Goal: Task Accomplishment & Management: Use online tool/utility

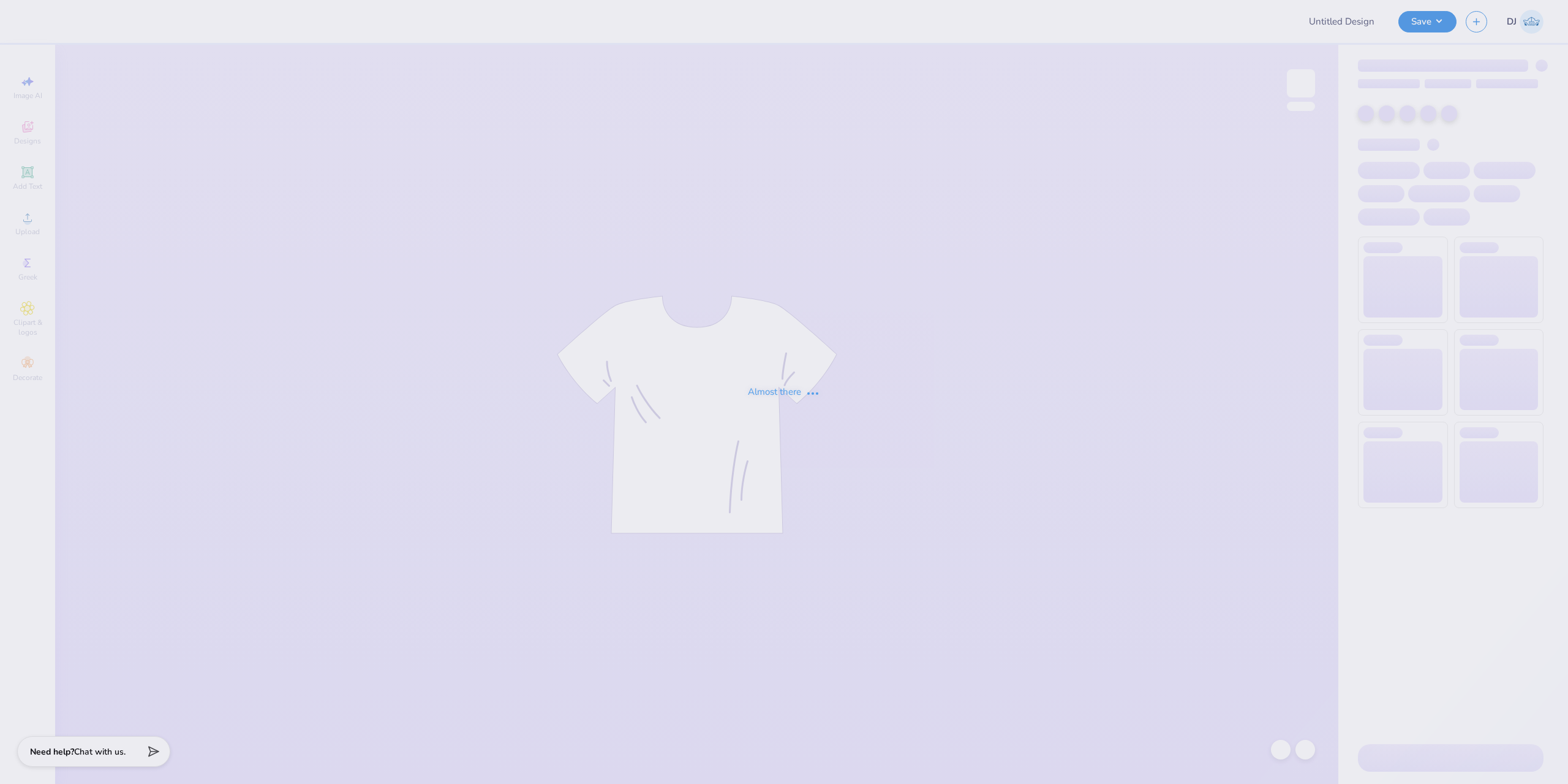
type input "freshman shirt idea"
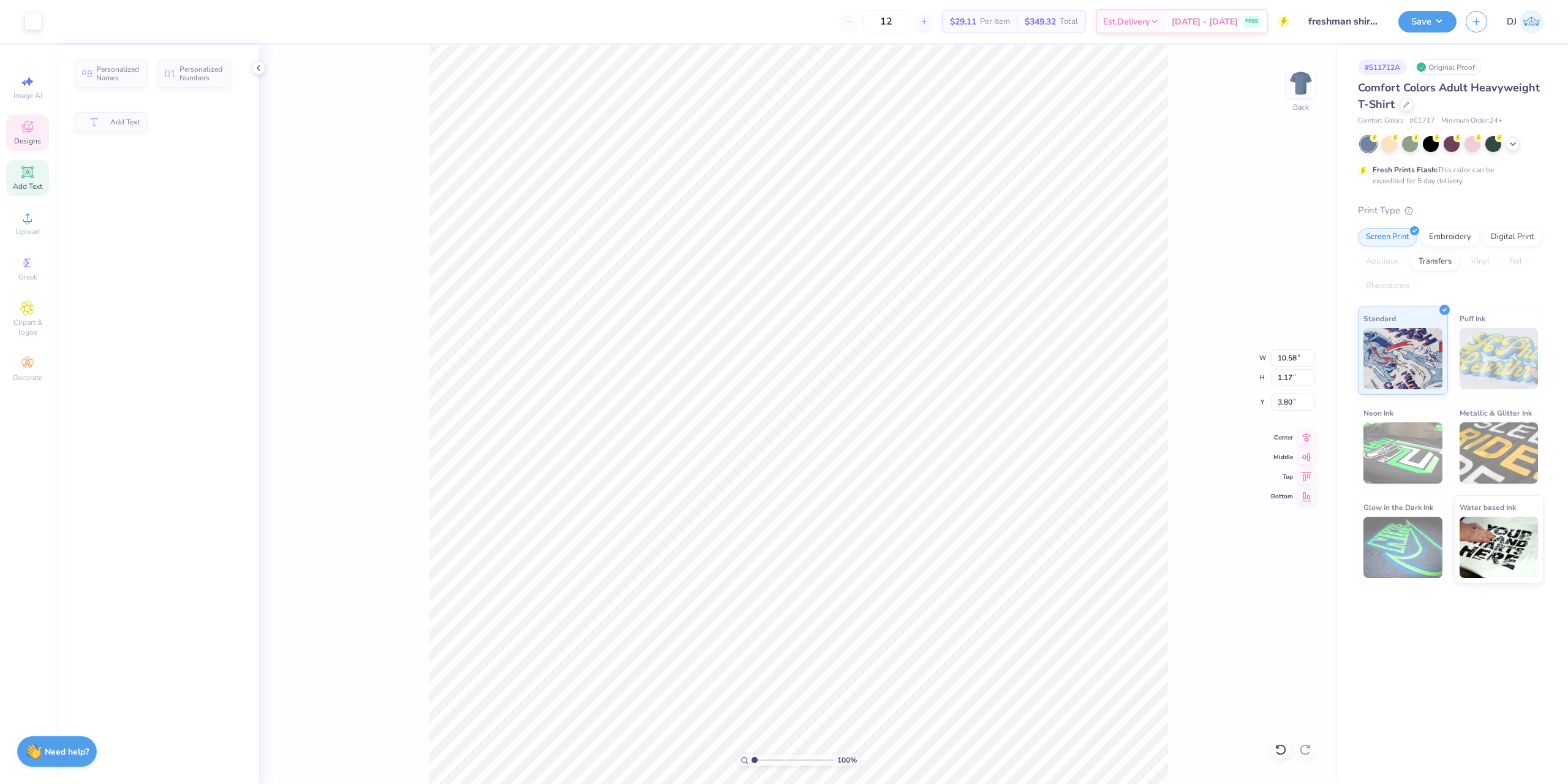
type input "10.58"
type input "1.17"
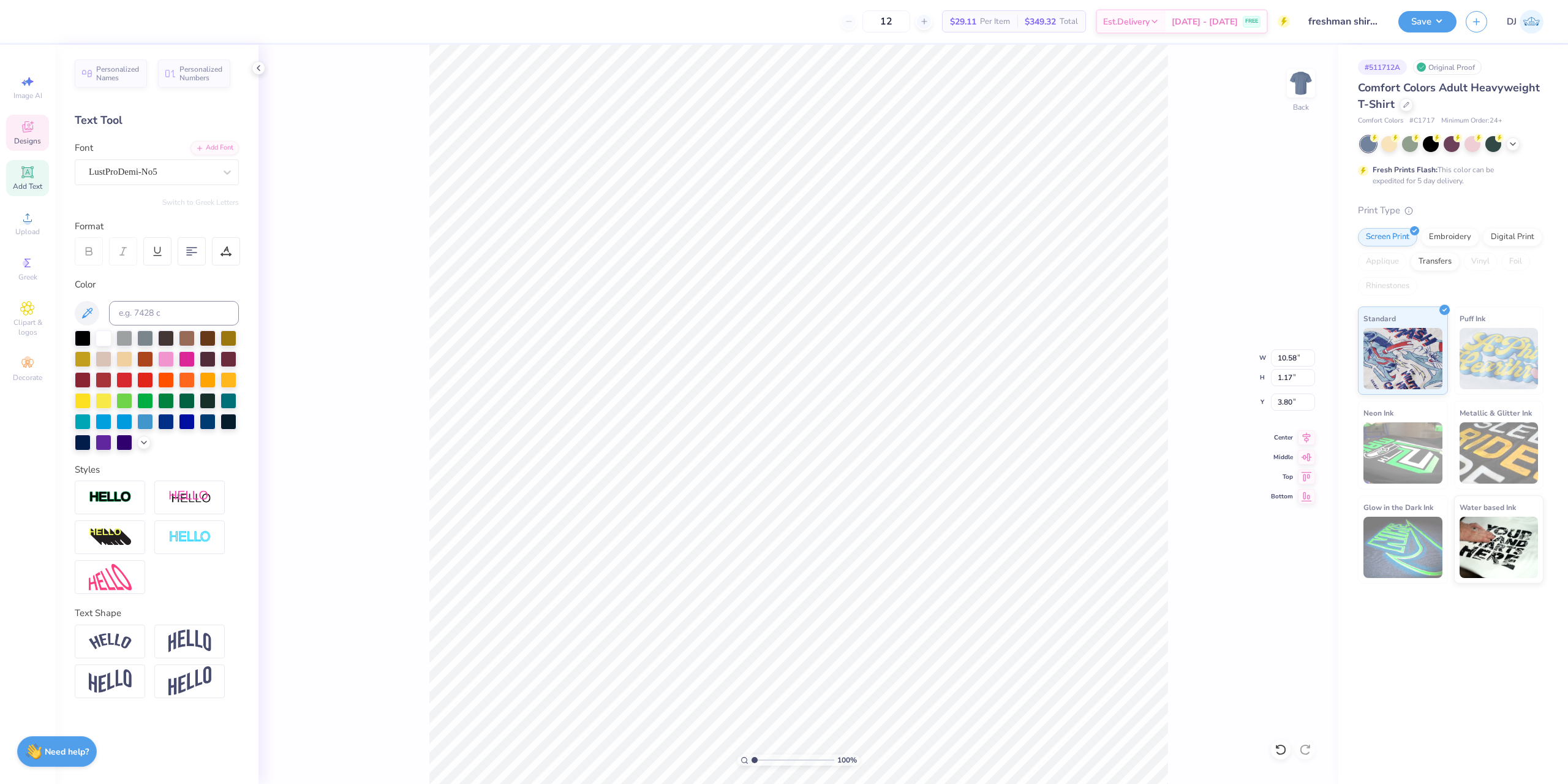
scroll to position [10, 3]
paste textarea "exas A&M®"
type textarea "Texas A&M® FLIP '29"
type textarea "TEXAS A&M® FLIP '29"
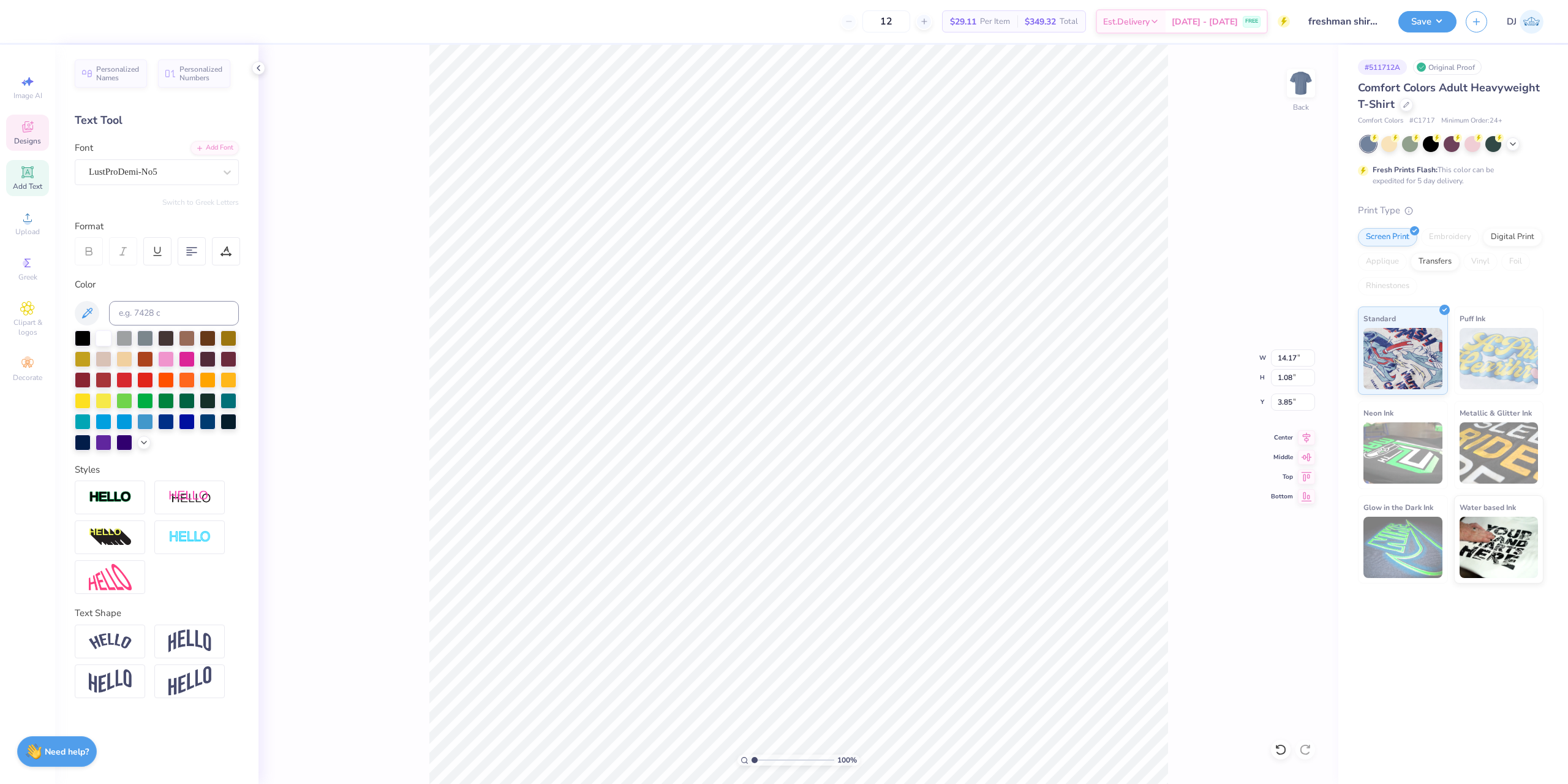
click at [1245, 448] on div "100 % Back W 14.17 14.17 " H 1.08 1.08 " Y 3.85 3.85 " Center Middle Top Bottom" at bounding box center [799, 413] width 1080 height 739
type textarea "TEXAS A&M FLIP '29"
type input "12.17"
type input "0.93"
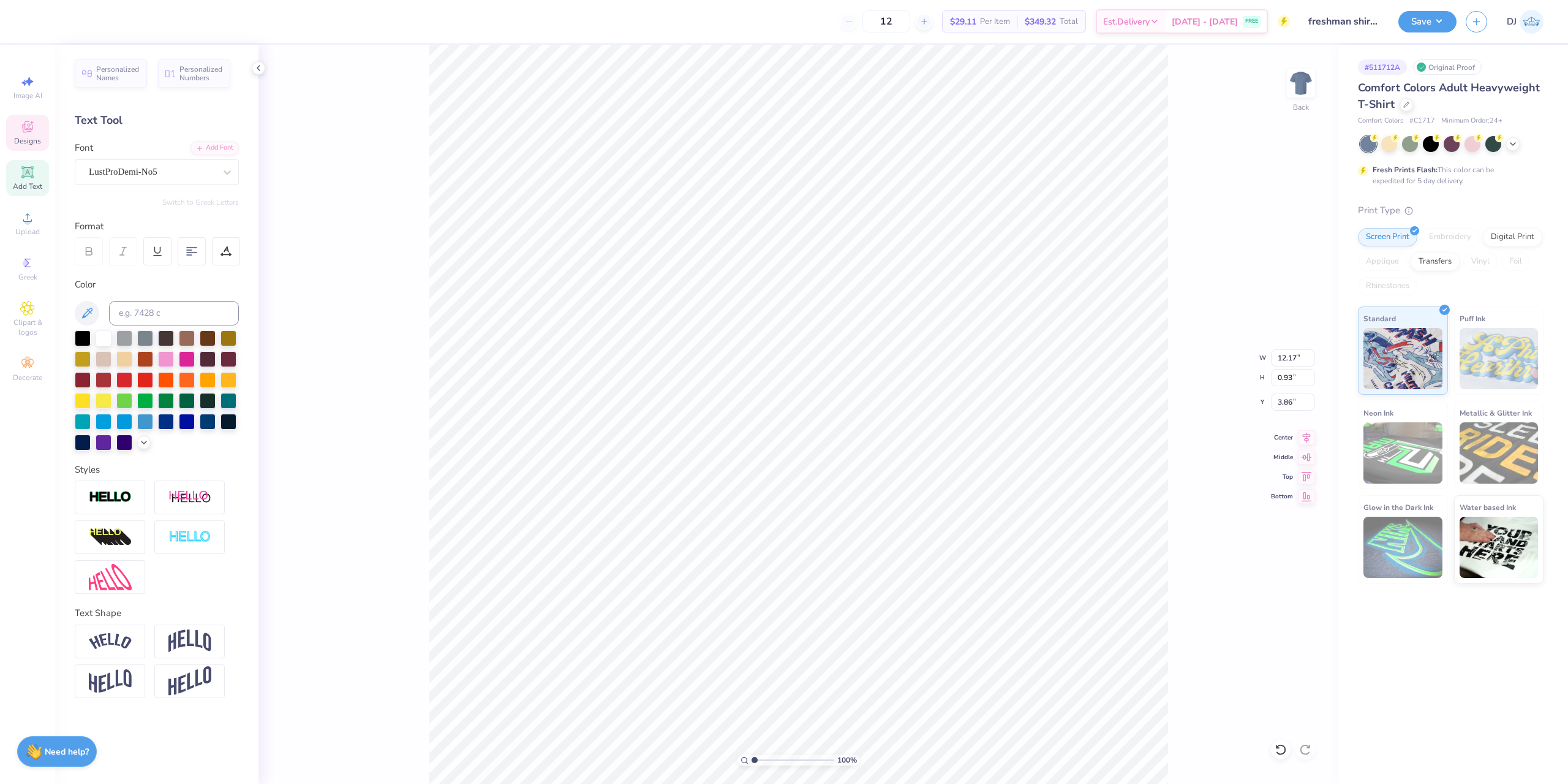
type input "3.86"
click at [30, 181] on div "Add Text" at bounding box center [28, 178] width 43 height 36
paste textarea "exas A&M®"
type textarea "®"
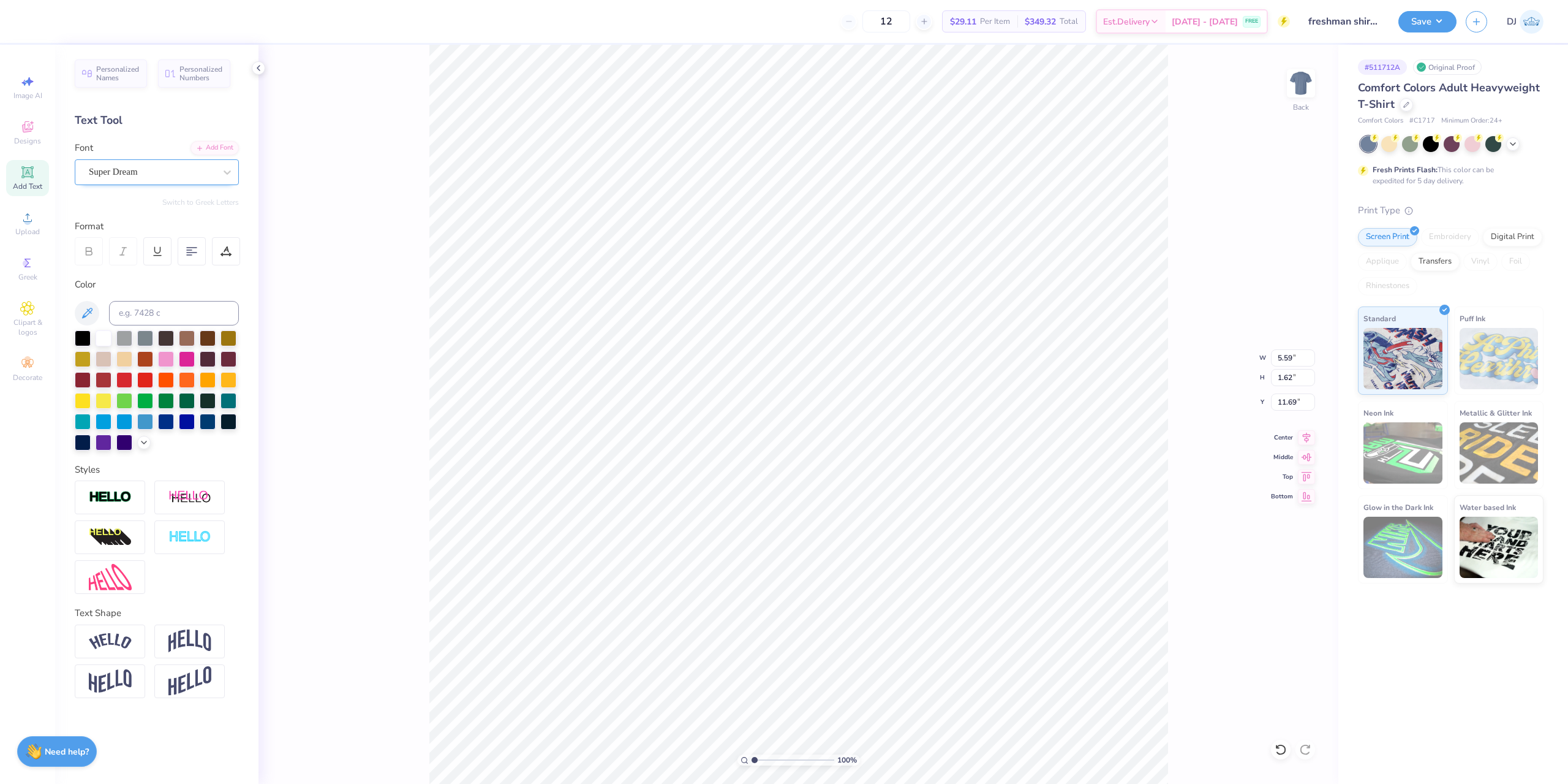
click at [150, 168] on div "Super Dream" at bounding box center [152, 172] width 129 height 19
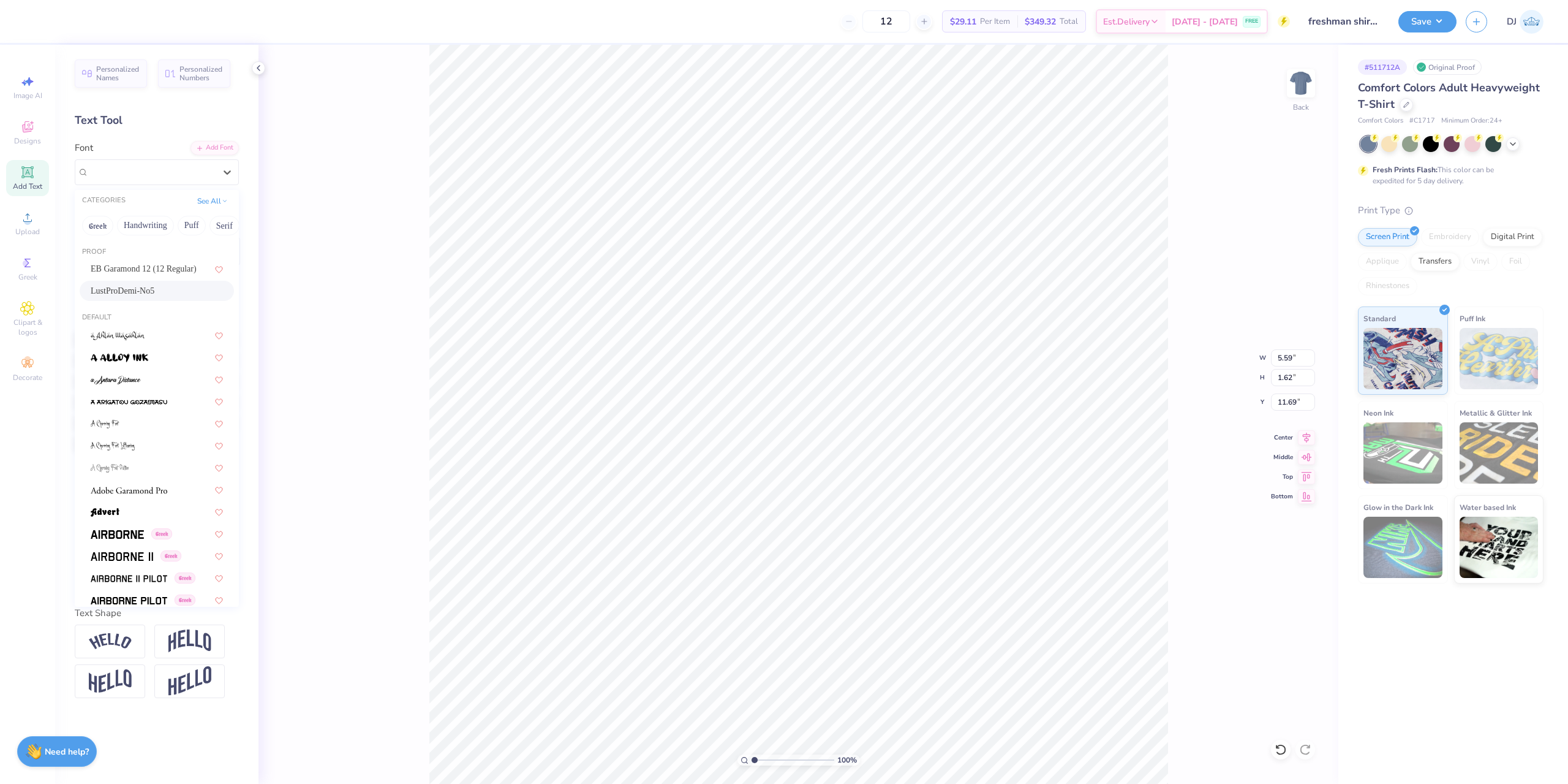
click at [154, 289] on span "LustProDemi-No5" at bounding box center [123, 291] width 63 height 13
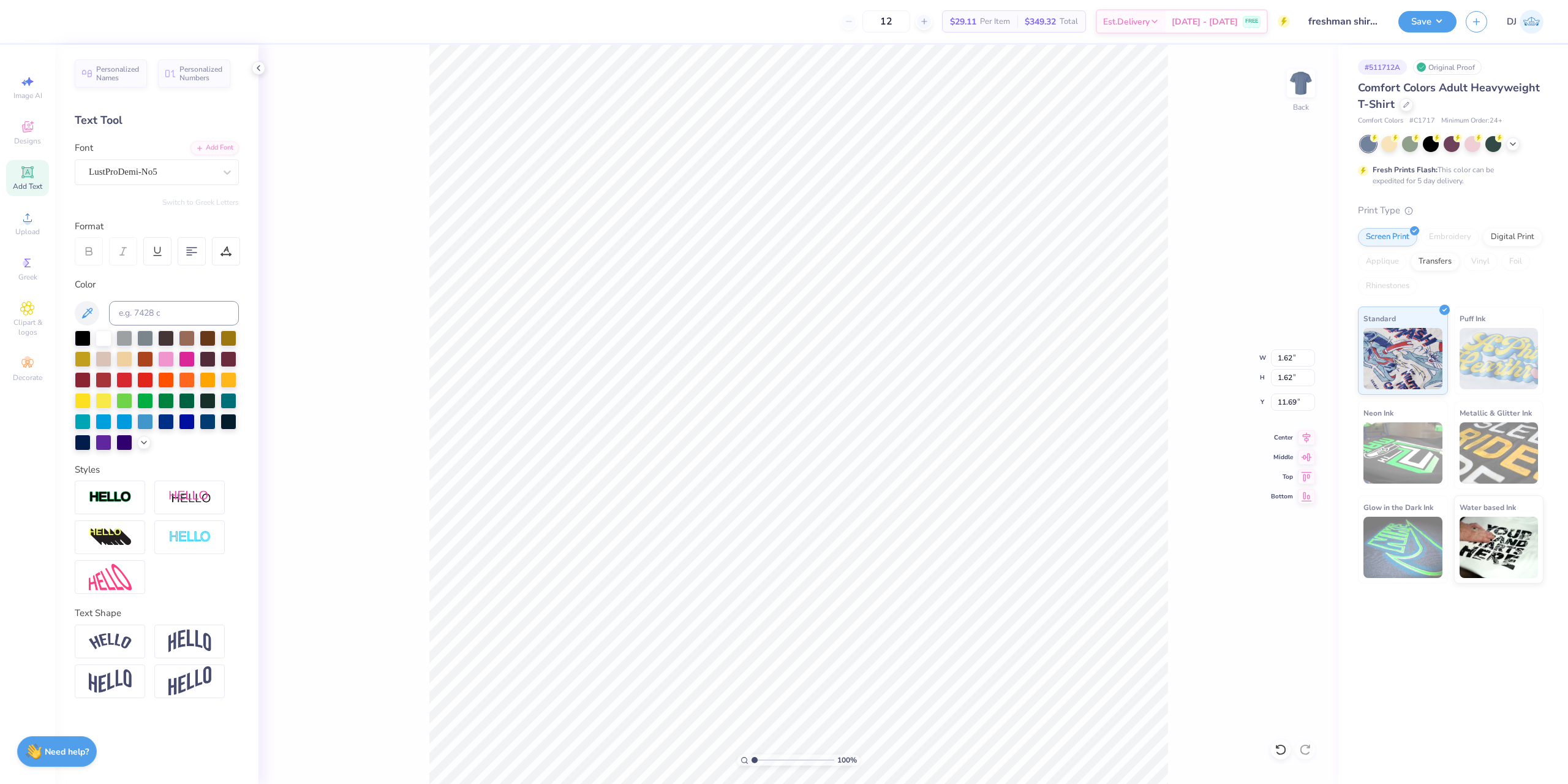
type input "0.28"
drag, startPoint x: 753, startPoint y: 759, endPoint x: 768, endPoint y: 755, distance: 15.5
type input "2.6"
click at [768, 755] on input "range" at bounding box center [793, 760] width 82 height 11
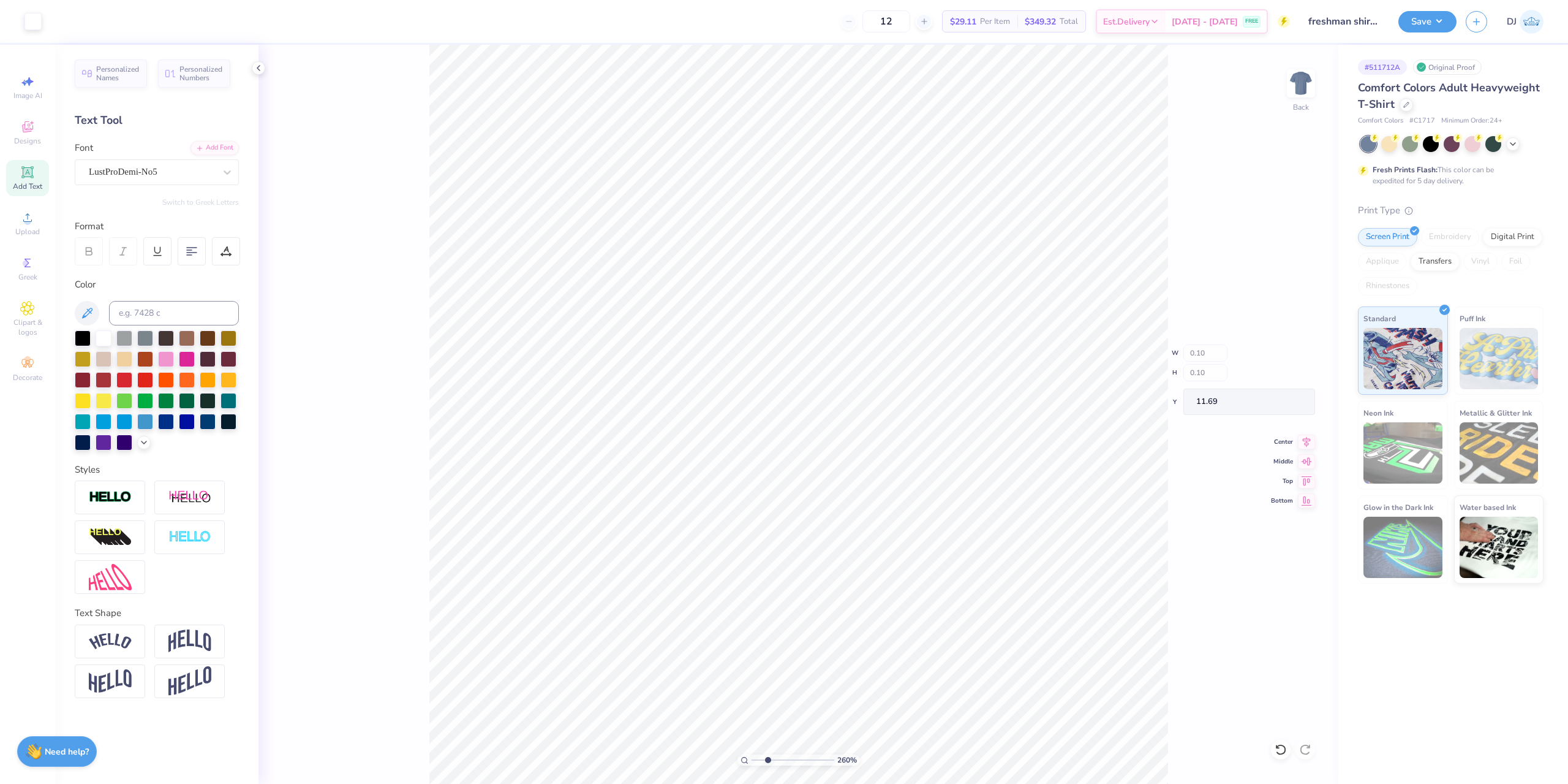
type input "0.10"
type input "3.95"
type input "5.10"
type input "0.43"
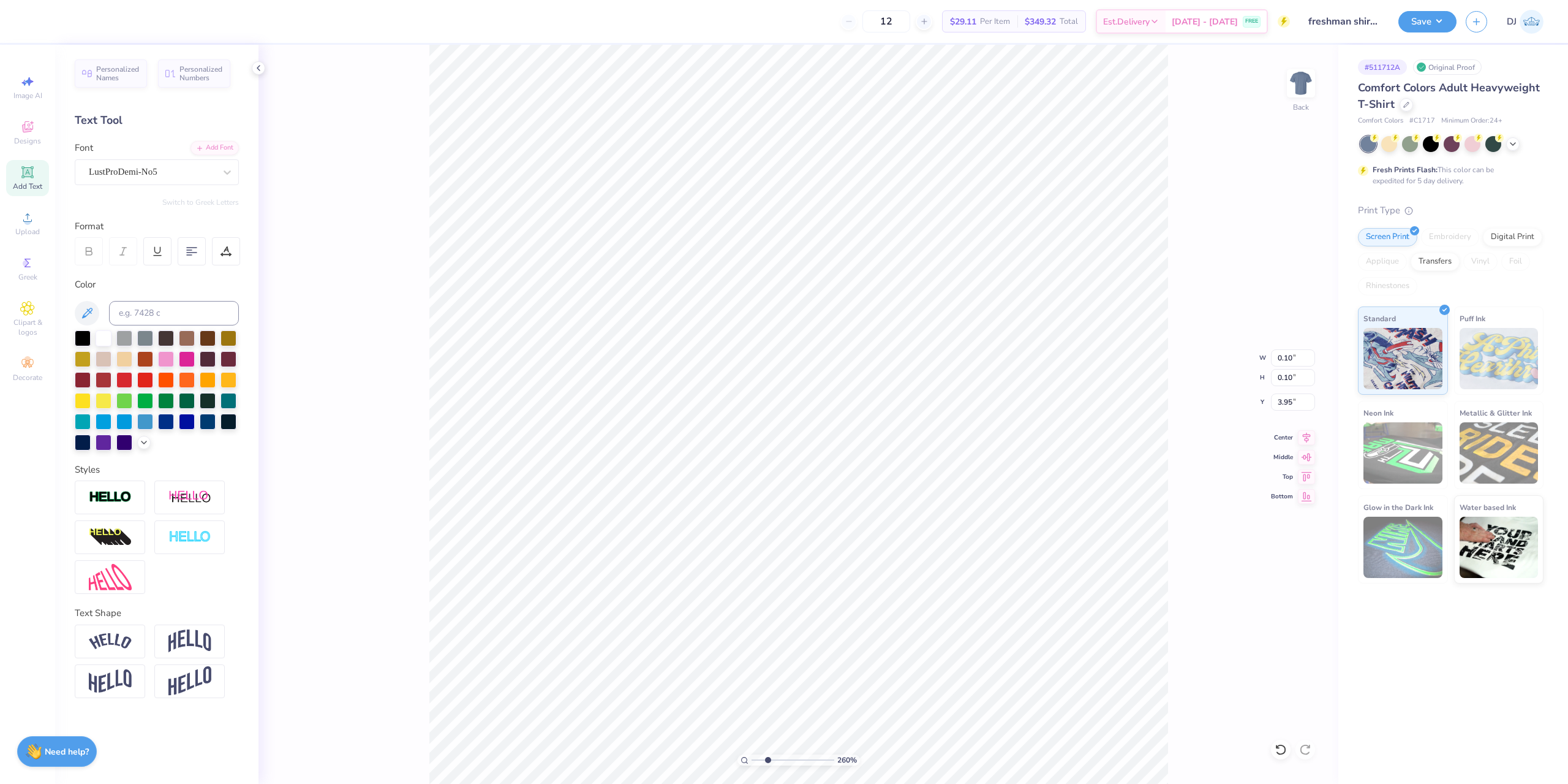
type input "6.53"
type input "2.01"
click at [763, 761] on input "range" at bounding box center [793, 760] width 82 height 11
click at [1436, 18] on button "Save" at bounding box center [1428, 20] width 59 height 21
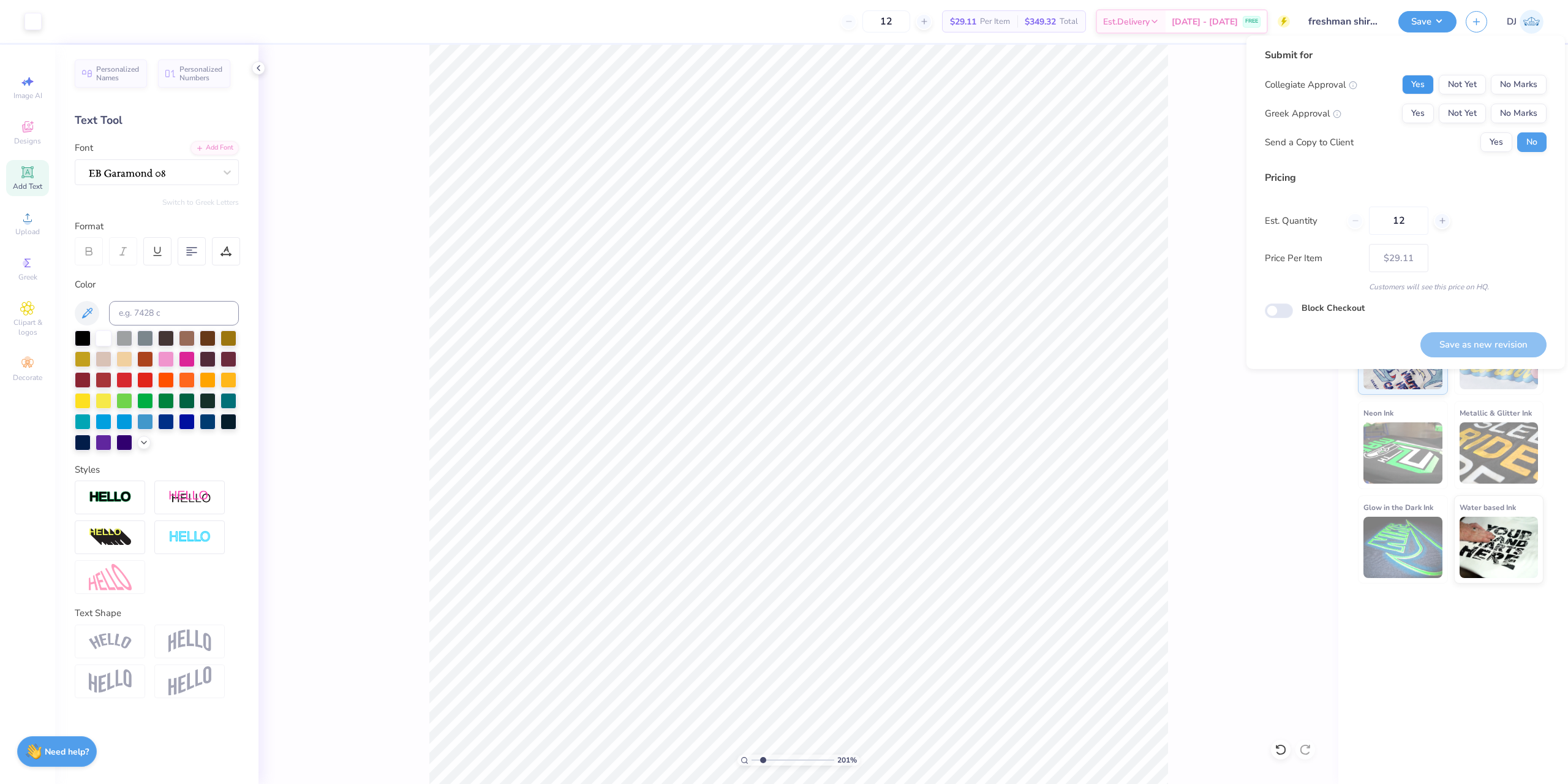
click at [1415, 86] on button "Yes" at bounding box center [1418, 84] width 32 height 20
click at [1512, 112] on button "No Marks" at bounding box center [1519, 113] width 55 height 20
click at [1489, 339] on button "Save as new revision" at bounding box center [1483, 344] width 126 height 25
type input "$29.11"
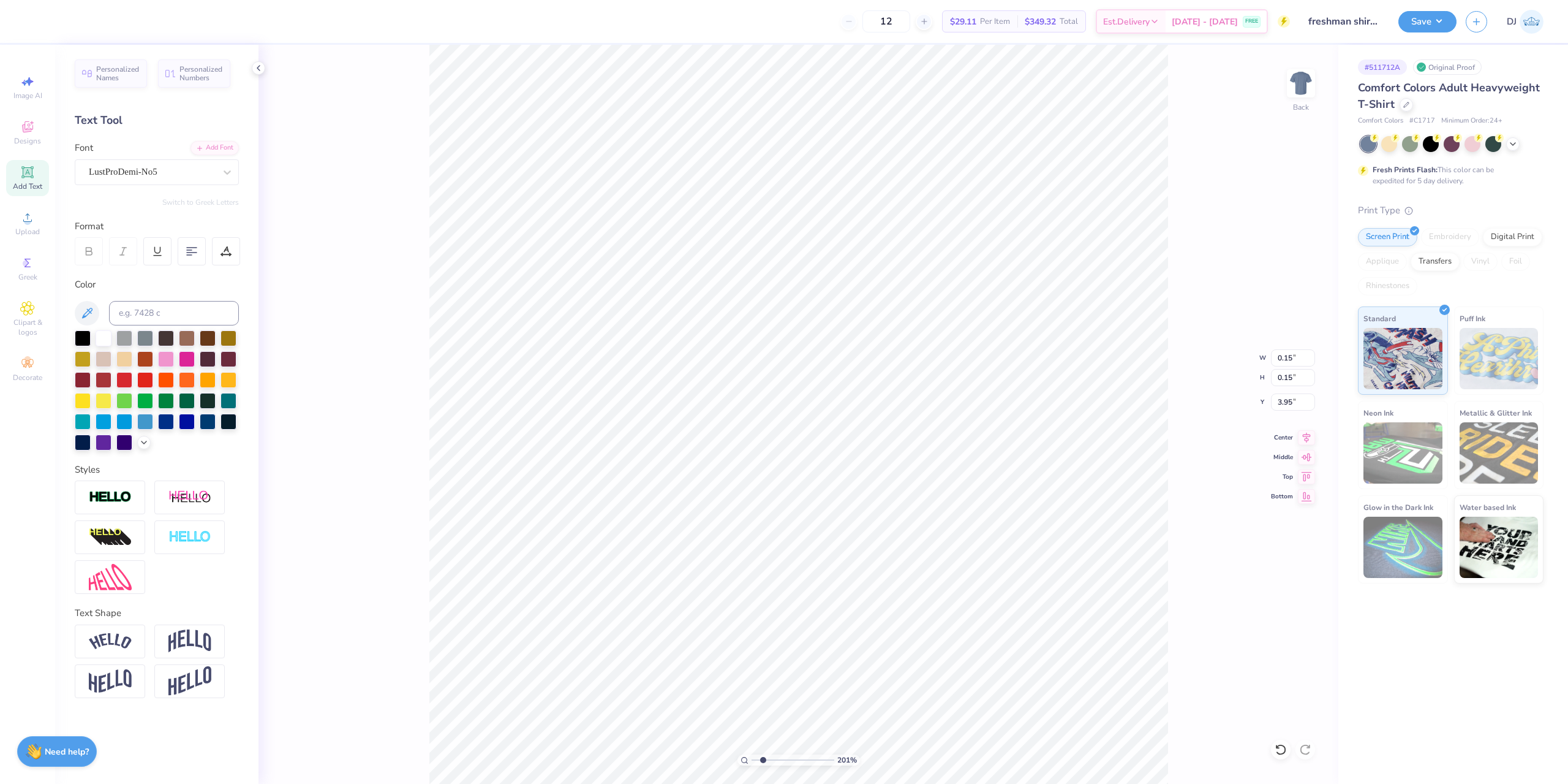
type input "0.15"
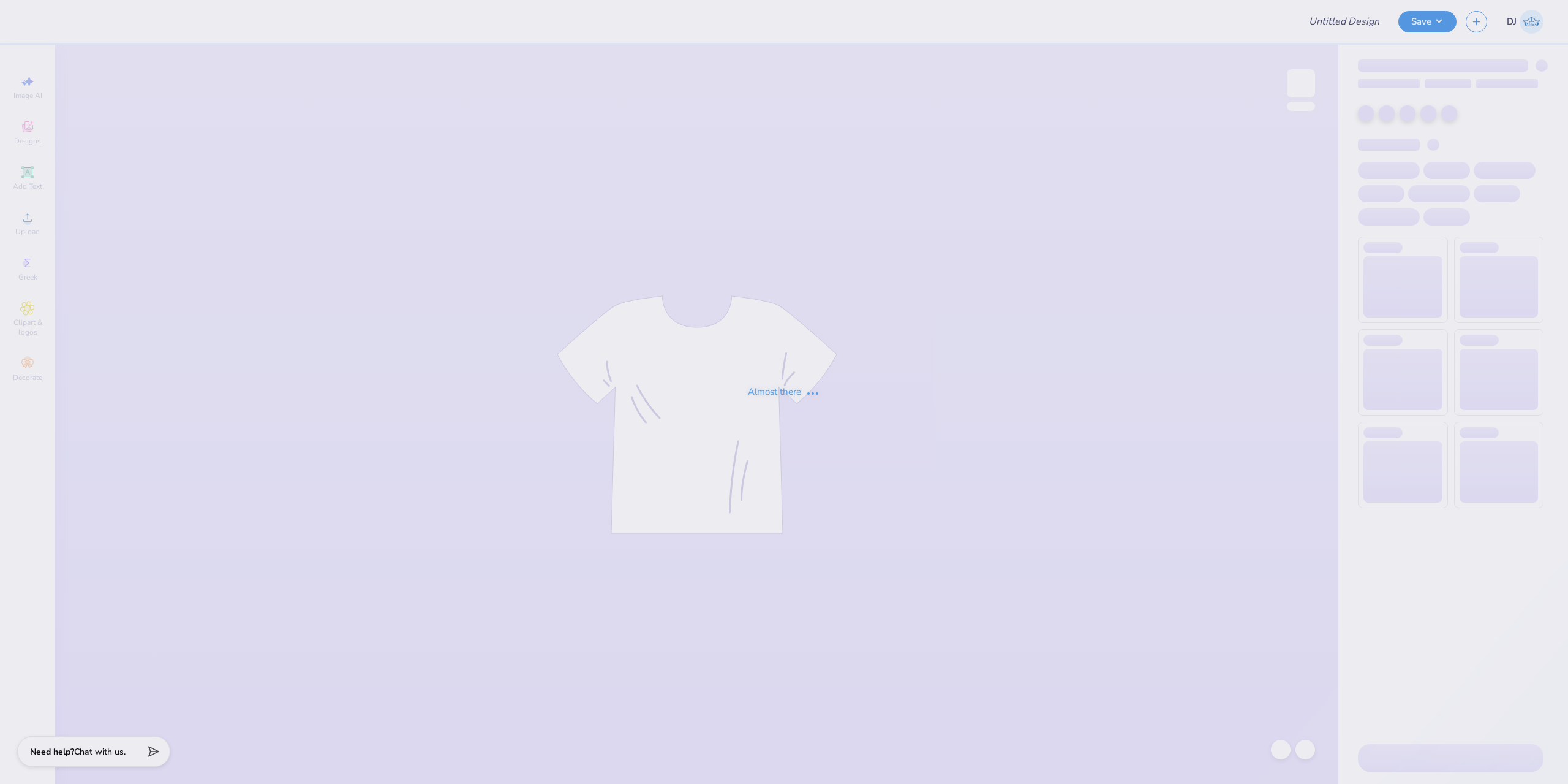
type input "slg shirt 2"
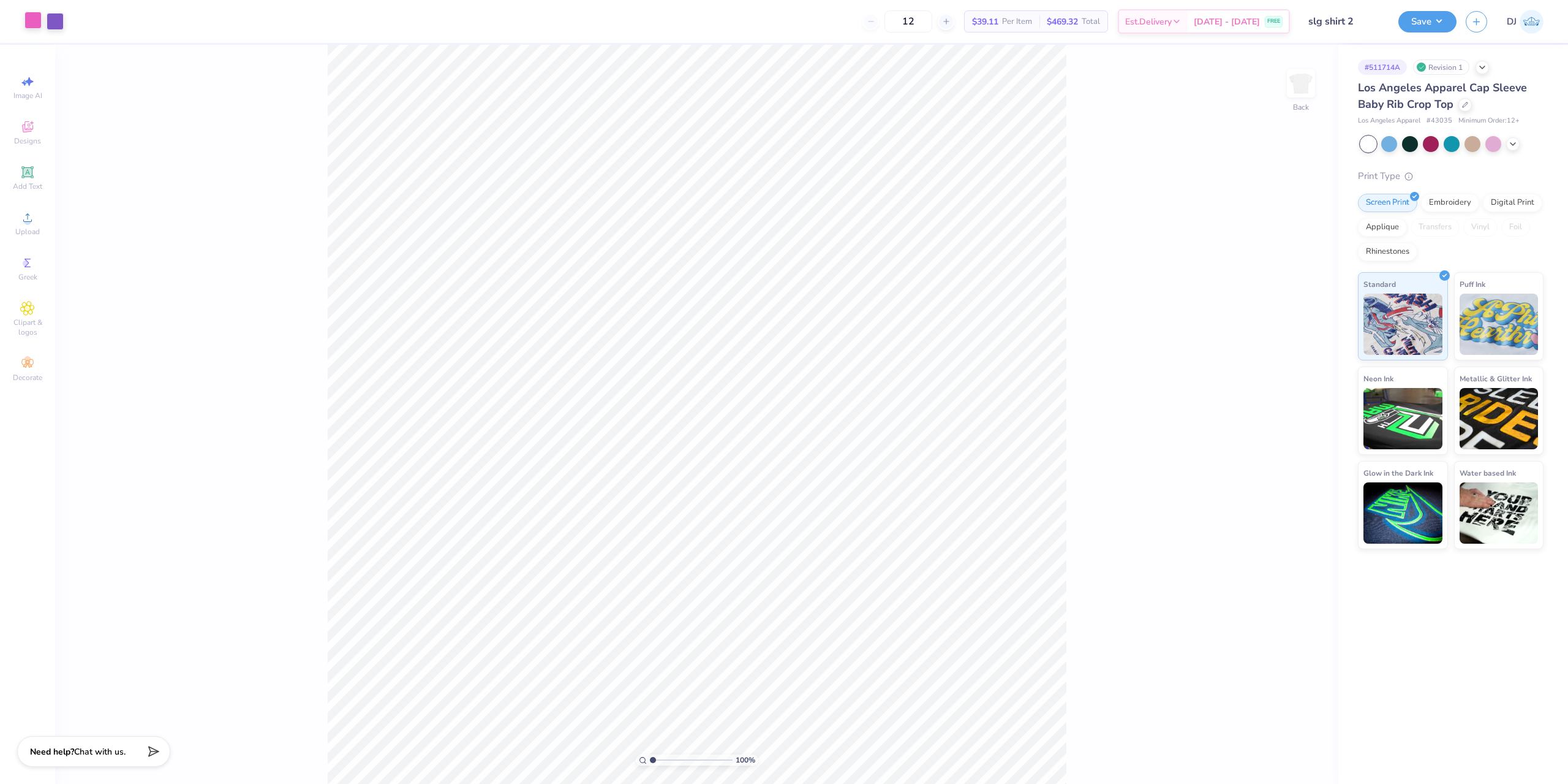
click at [36, 17] on div at bounding box center [33, 21] width 17 height 17
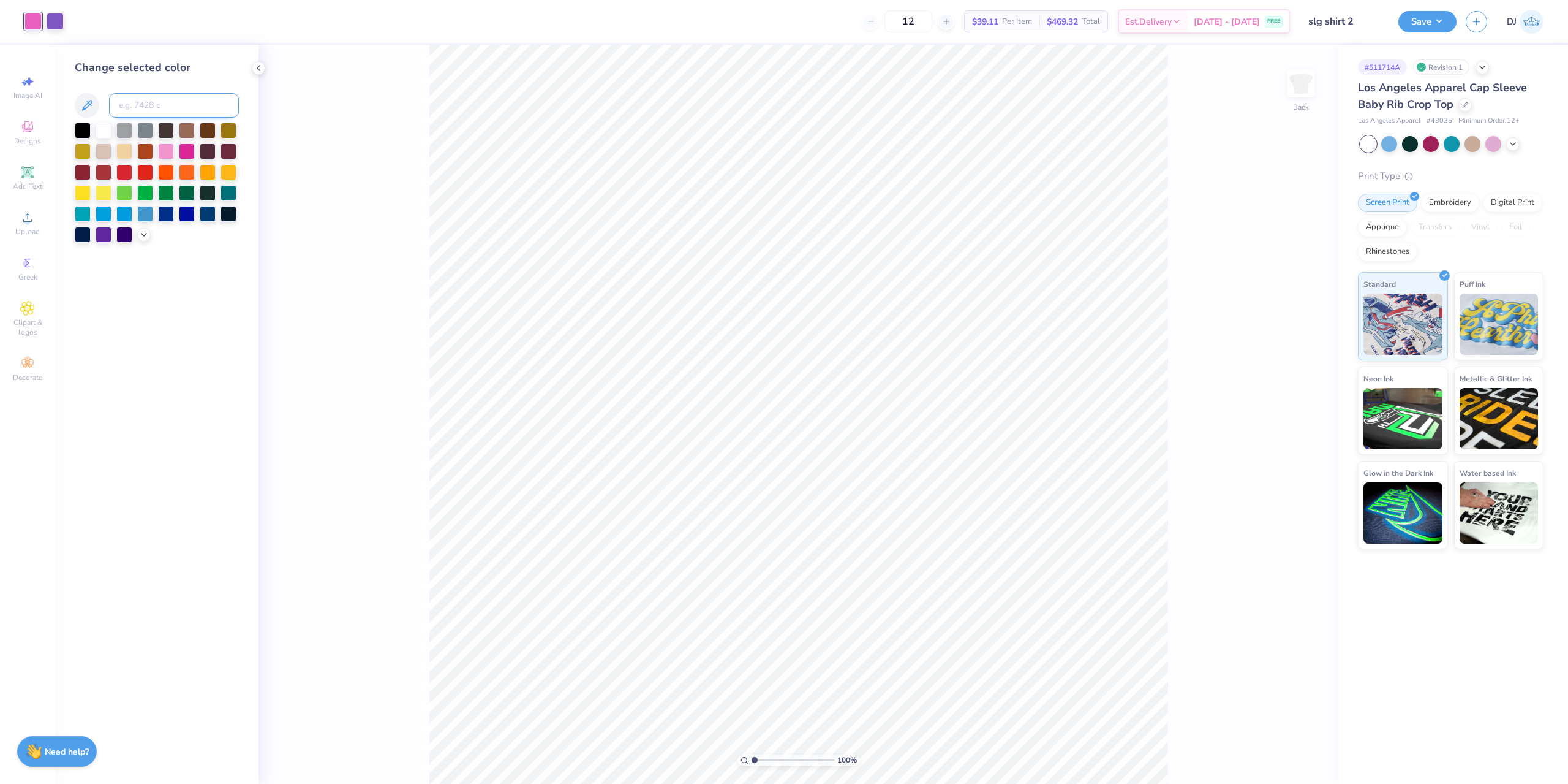
click at [154, 102] on input at bounding box center [174, 105] width 130 height 25
type input "Process Magenta C"
click at [58, 21] on div at bounding box center [55, 21] width 17 height 17
click at [161, 102] on input at bounding box center [174, 105] width 130 height 25
type input "269"
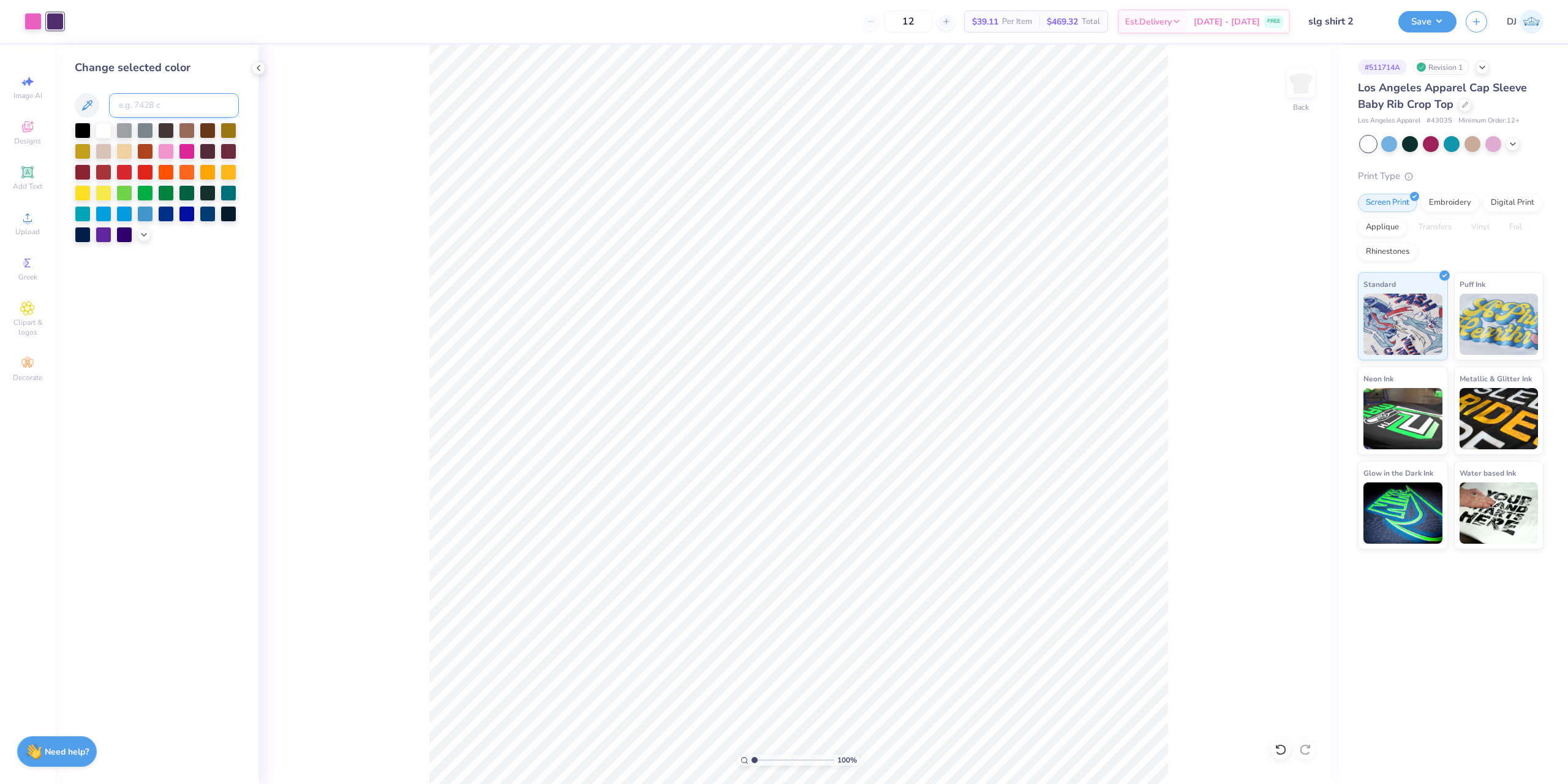
click at [185, 93] on input at bounding box center [174, 105] width 130 height 25
type input "225"
click at [184, 97] on input at bounding box center [174, 105] width 130 height 25
type input "2597"
click at [26, 21] on div at bounding box center [33, 21] width 17 height 17
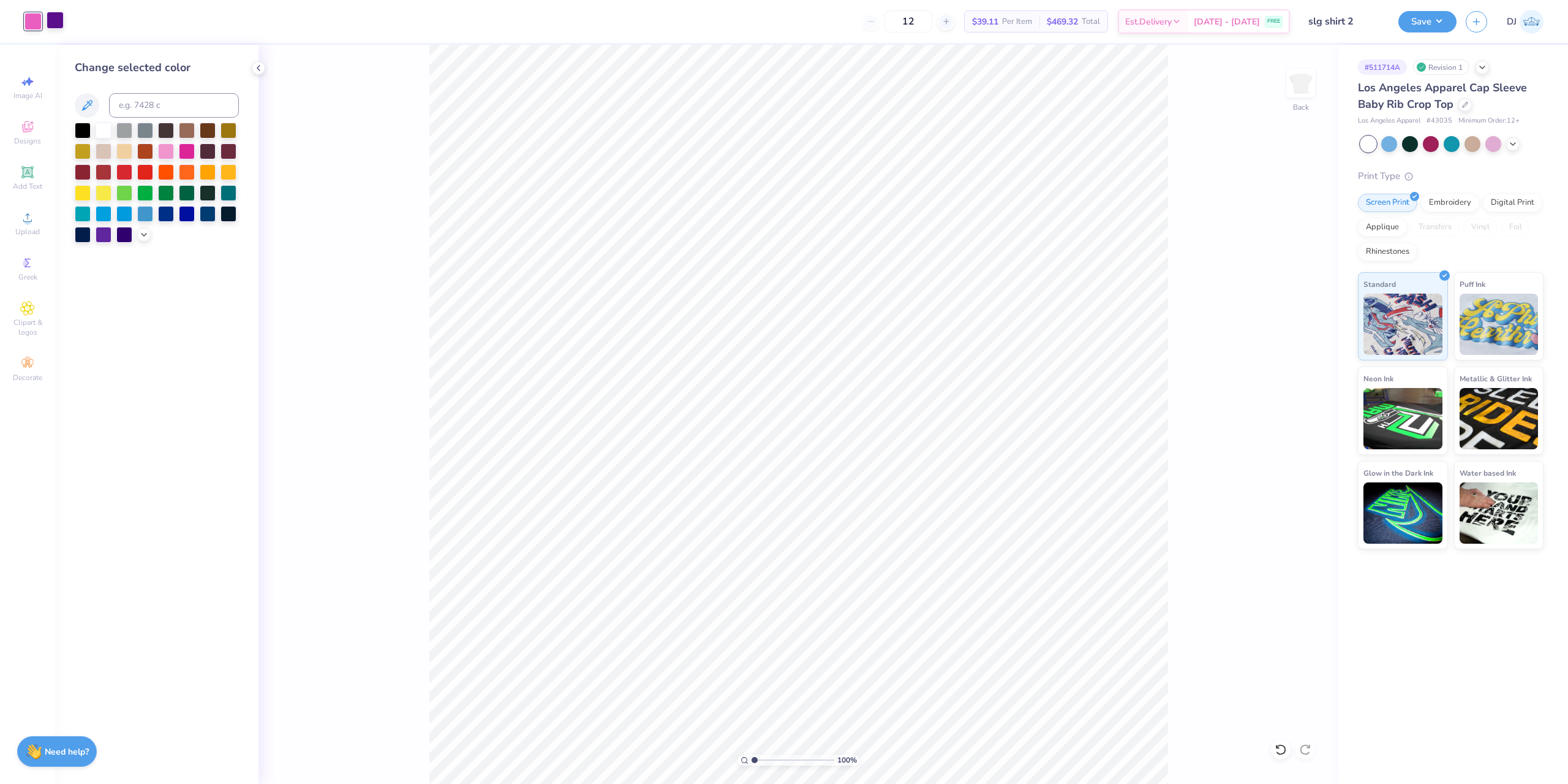
click at [55, 21] on div at bounding box center [55, 21] width 17 height 17
click at [154, 101] on input at bounding box center [174, 105] width 130 height 25
type input "269"
click at [32, 22] on div at bounding box center [33, 21] width 17 height 17
click at [150, 99] on input at bounding box center [174, 105] width 130 height 25
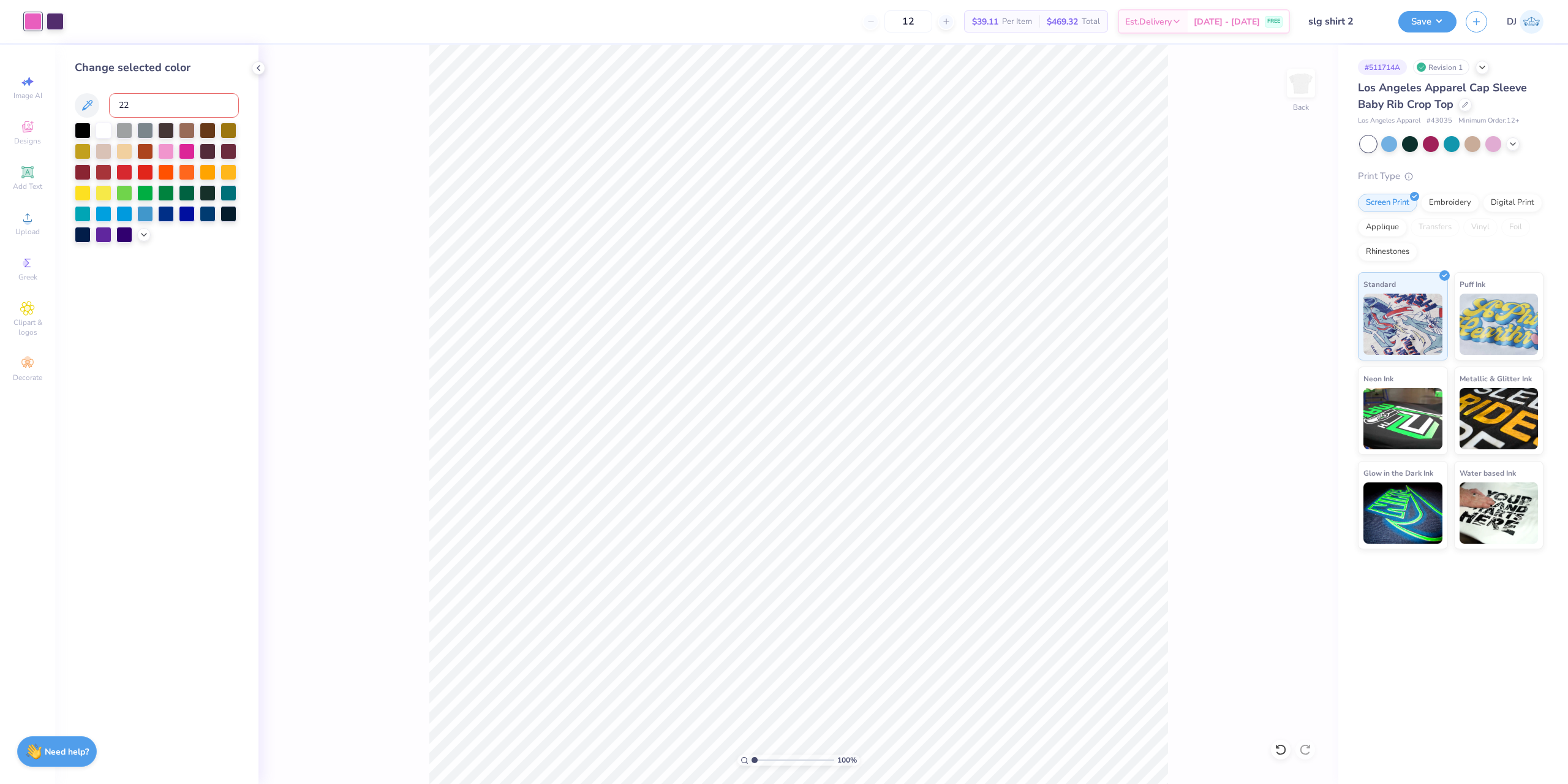
type input "225"
click at [1412, 23] on button "Save" at bounding box center [1428, 20] width 59 height 21
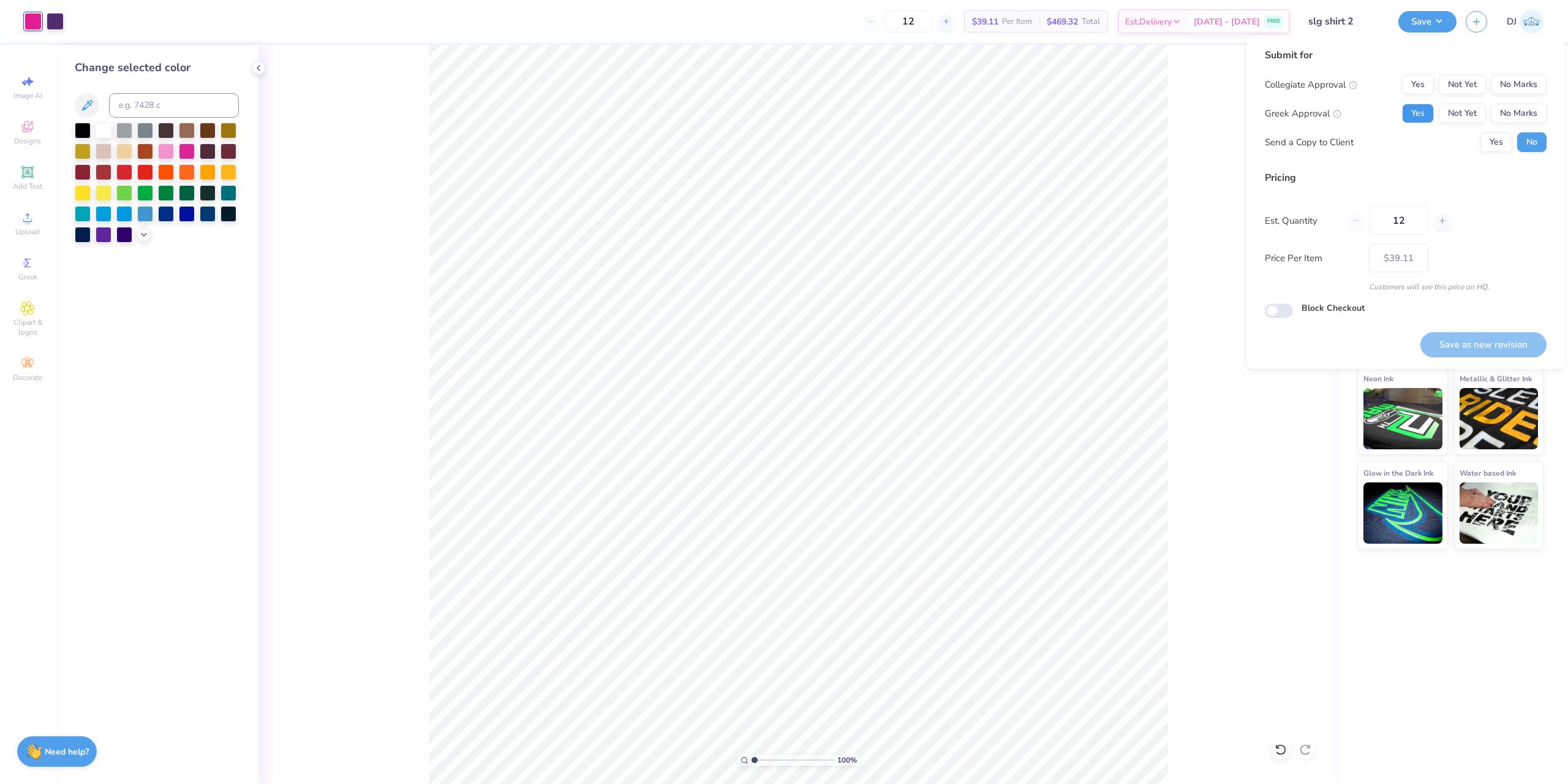
click at [1411, 108] on button "Yes" at bounding box center [1418, 113] width 32 height 20
click at [1516, 78] on button "No Marks" at bounding box center [1519, 84] width 55 height 20
click at [1489, 341] on button "Save as new revision" at bounding box center [1483, 344] width 126 height 25
type input "$39.11"
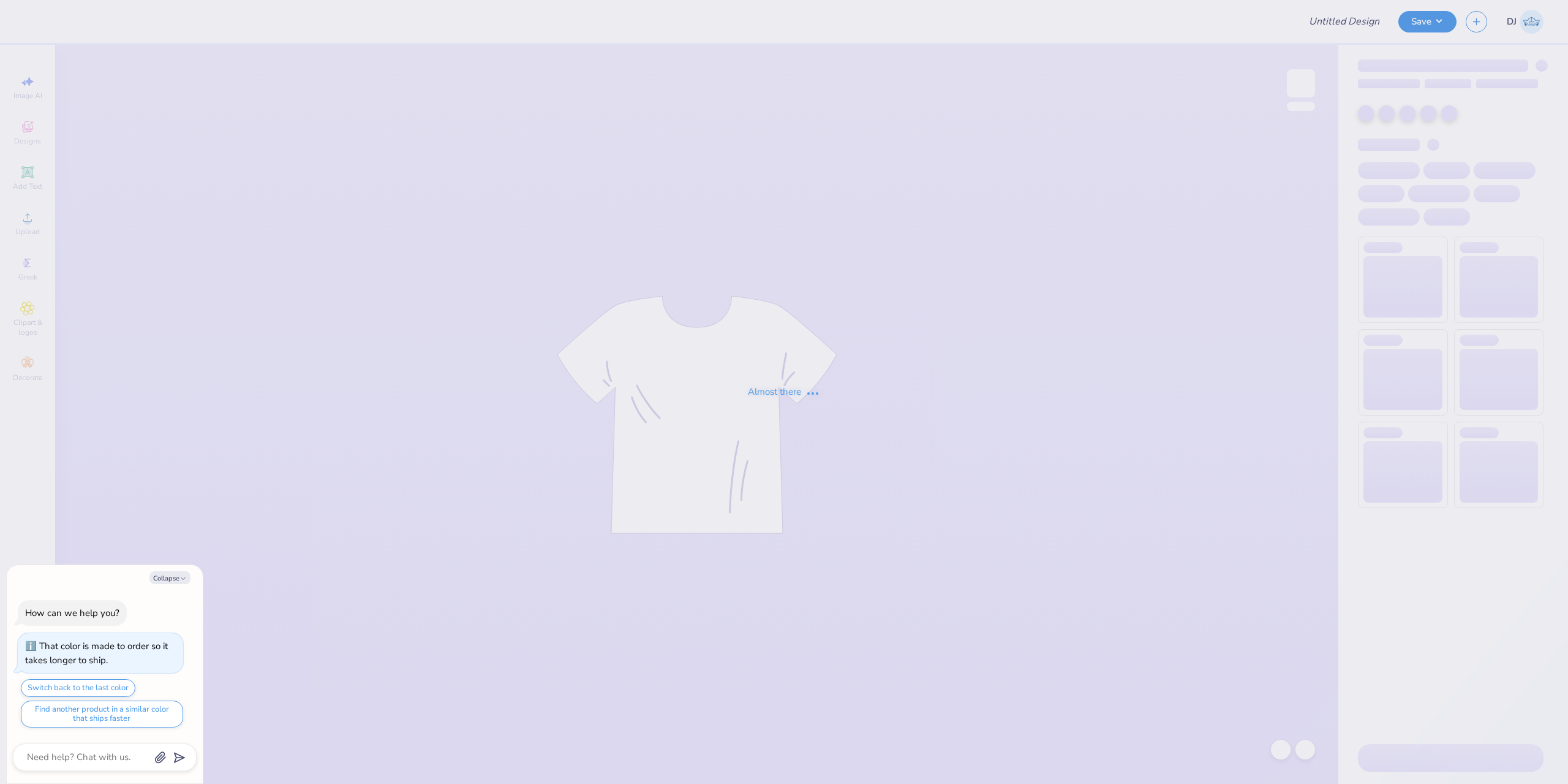
type textarea "x"
type input "Shorts for yellow set"
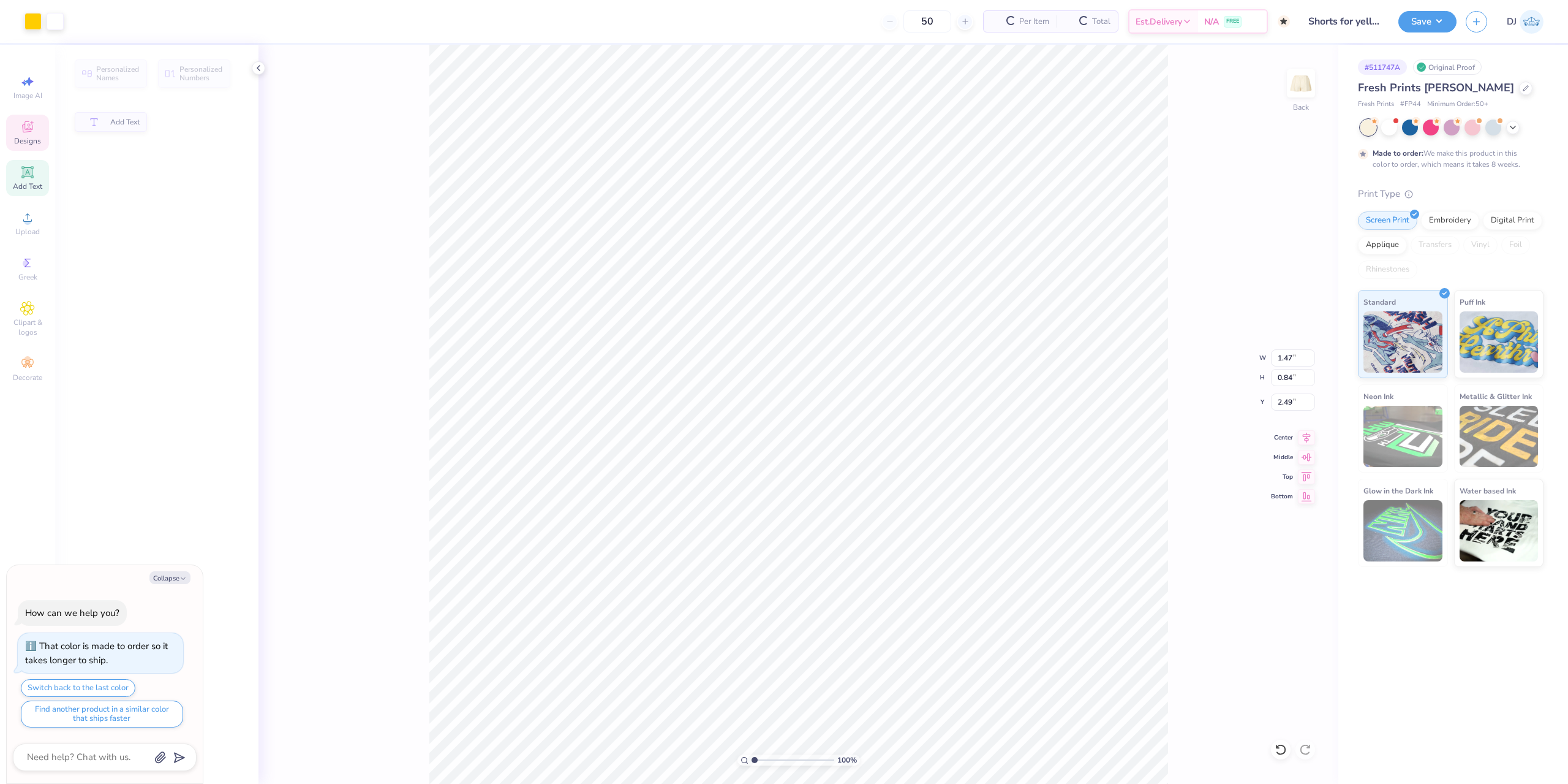
type textarea "x"
type input "1.47"
type input "0.84"
type input "2.49"
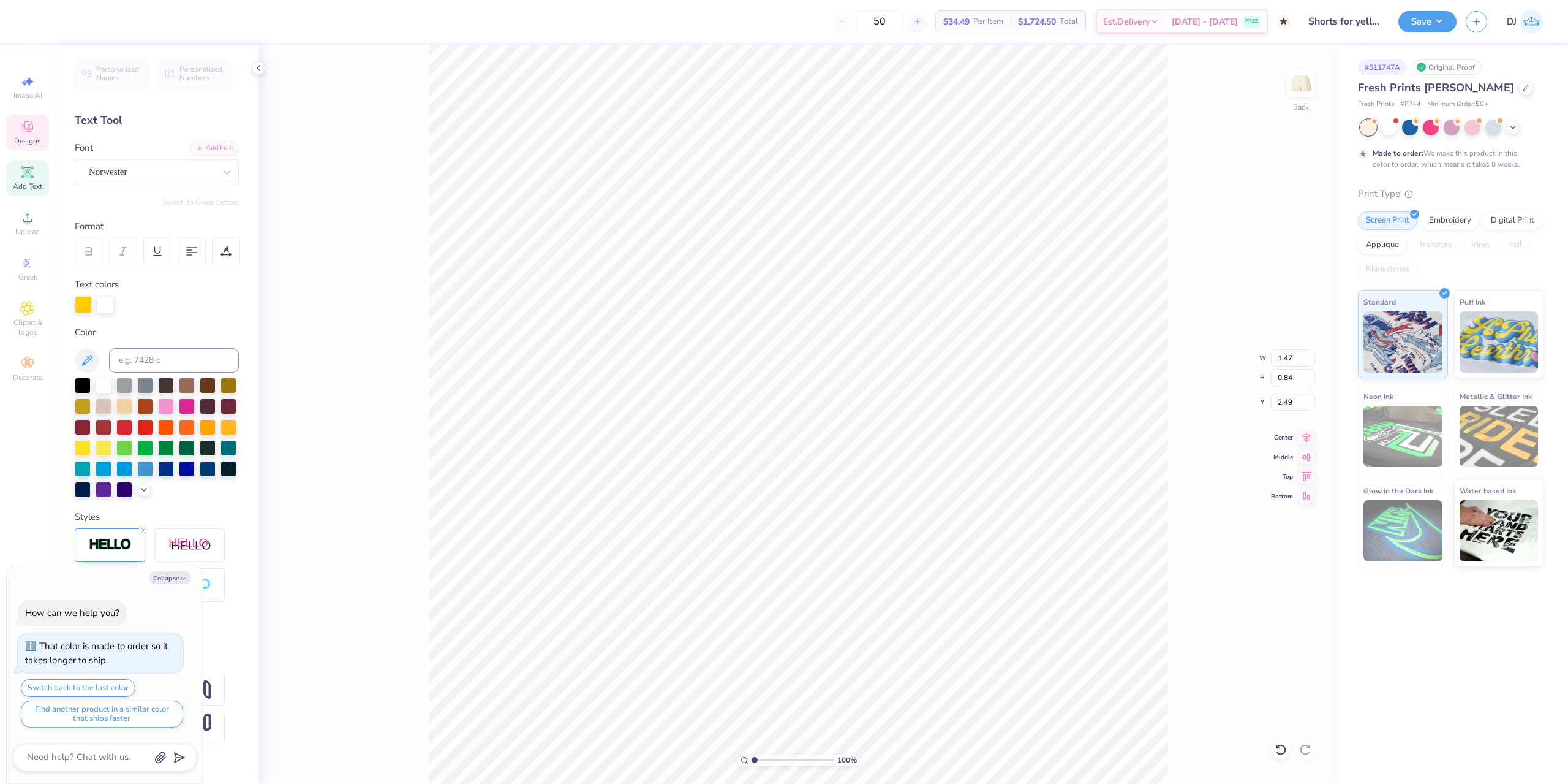
scroll to position [10, 2]
type textarea "x"
type textarea "188"
type textarea "x"
type textarea "18"
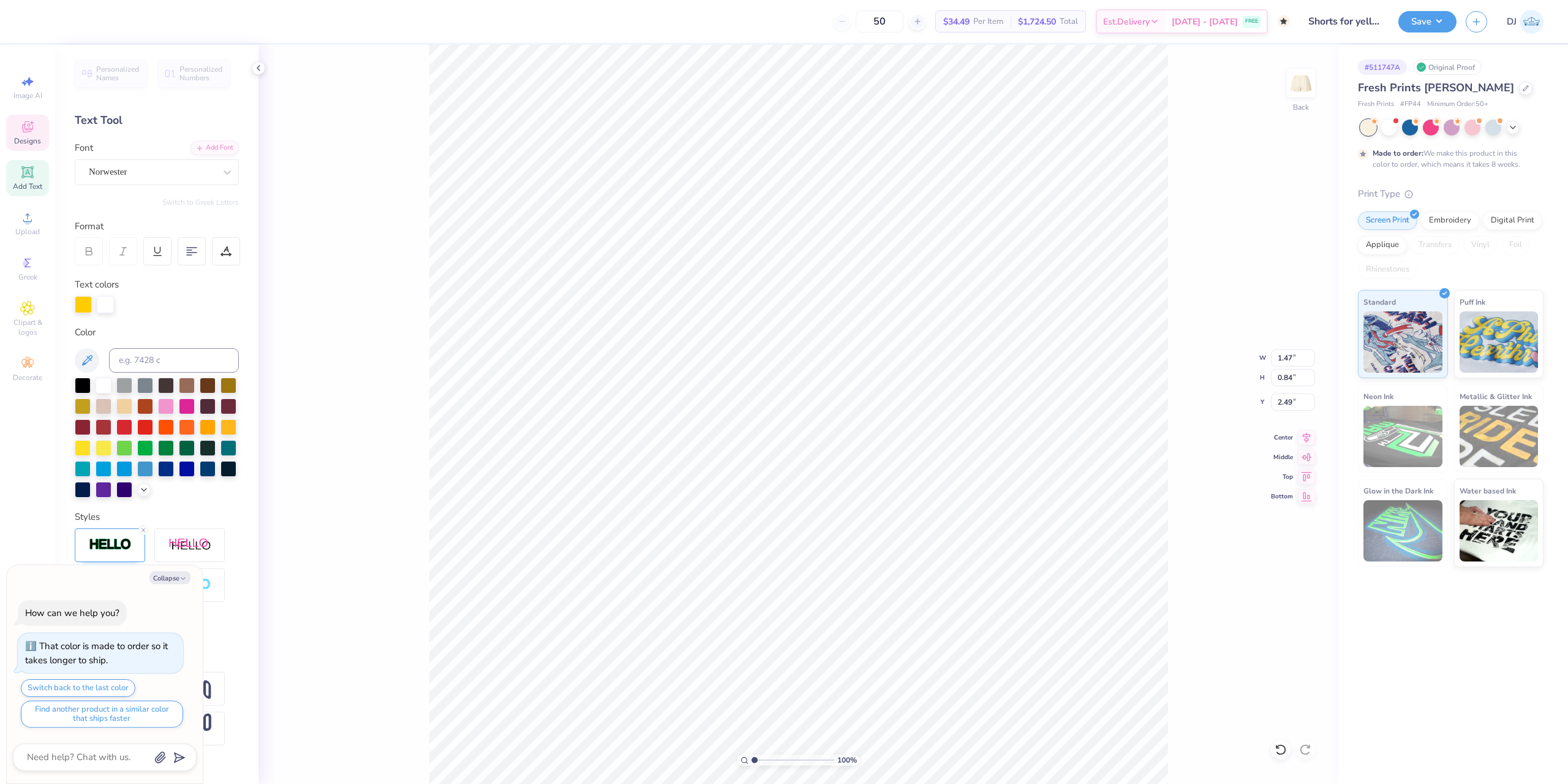
type textarea "x"
type textarea "189"
type textarea "x"
type textarea "1897"
click at [1419, 16] on button "Save" at bounding box center [1428, 20] width 59 height 21
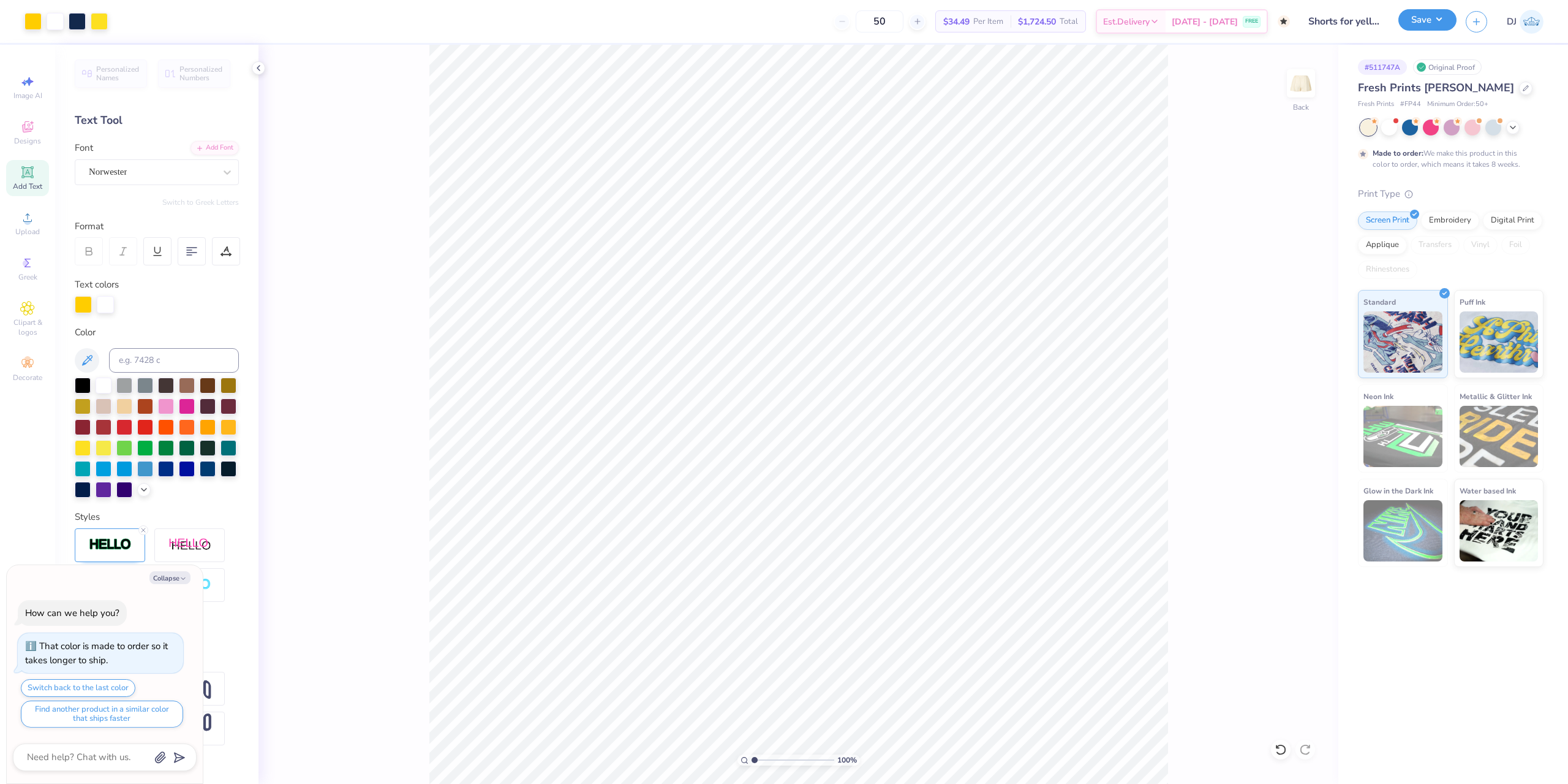
type textarea "x"
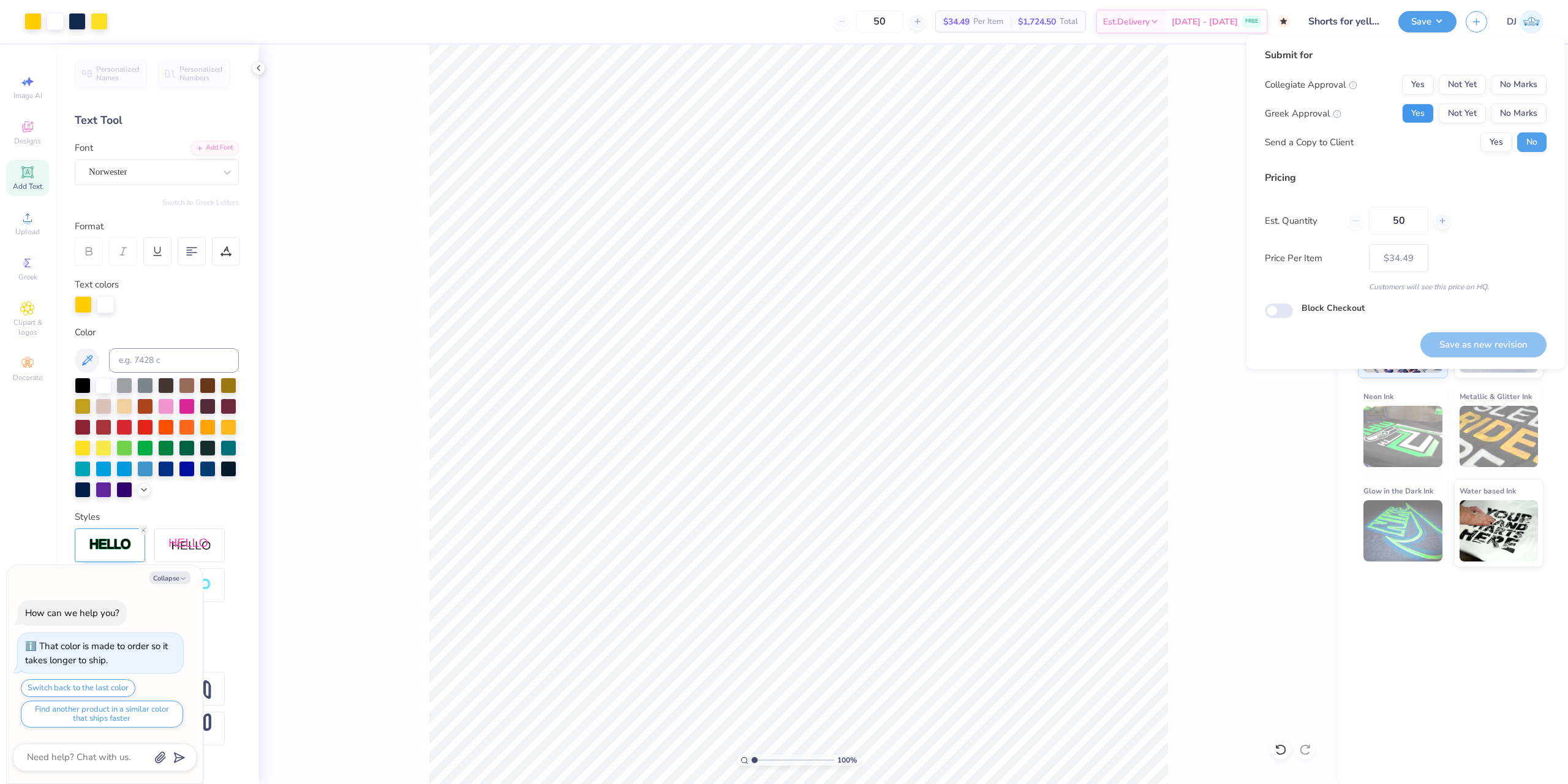
click at [1424, 115] on button "Yes" at bounding box center [1418, 113] width 32 height 20
click at [1510, 81] on button "No Marks" at bounding box center [1519, 84] width 55 height 20
click at [1490, 345] on button "Save as new revision" at bounding box center [1483, 344] width 126 height 25
type input "$34.49"
type textarea "x"
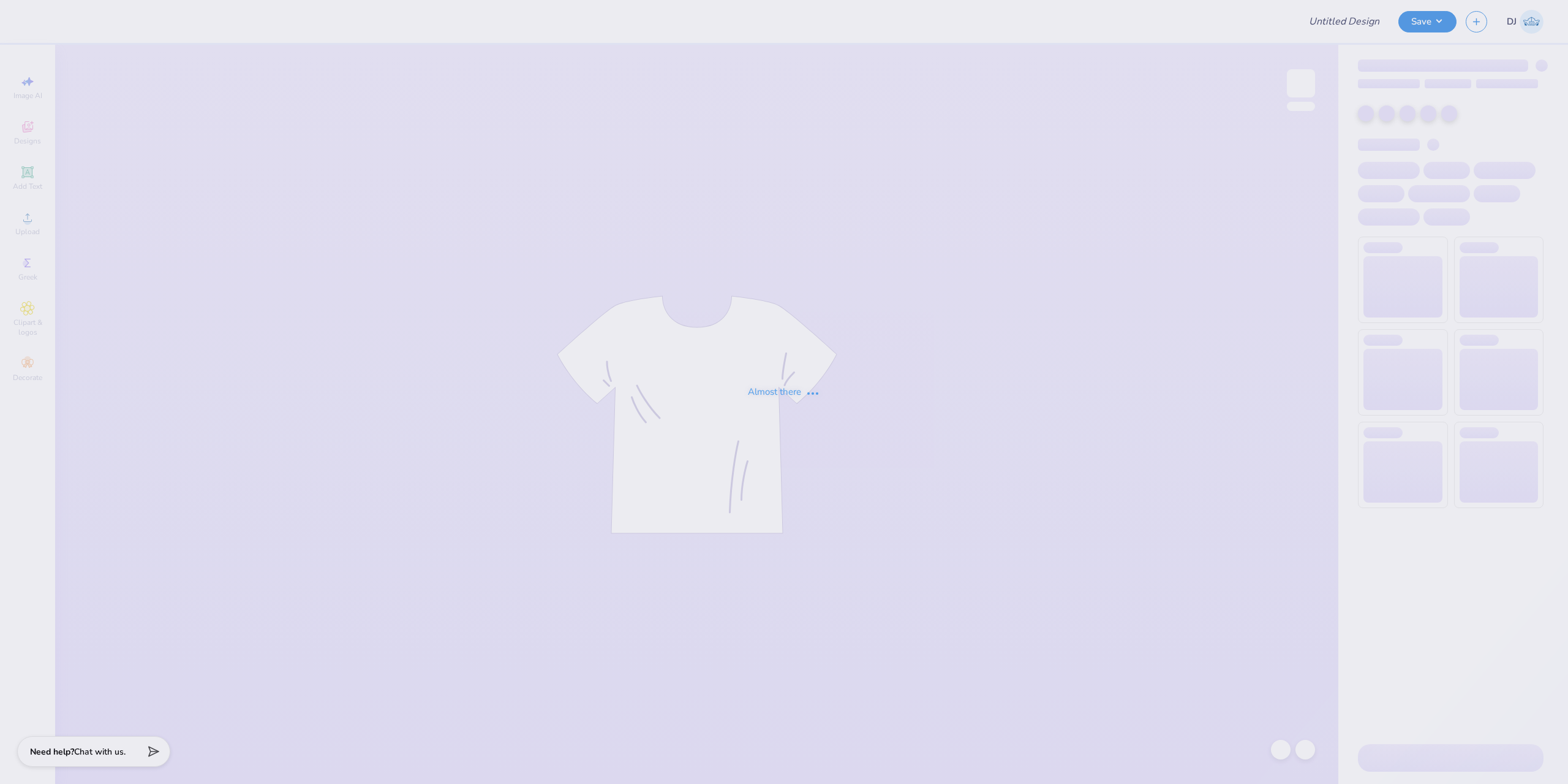
type input "test"
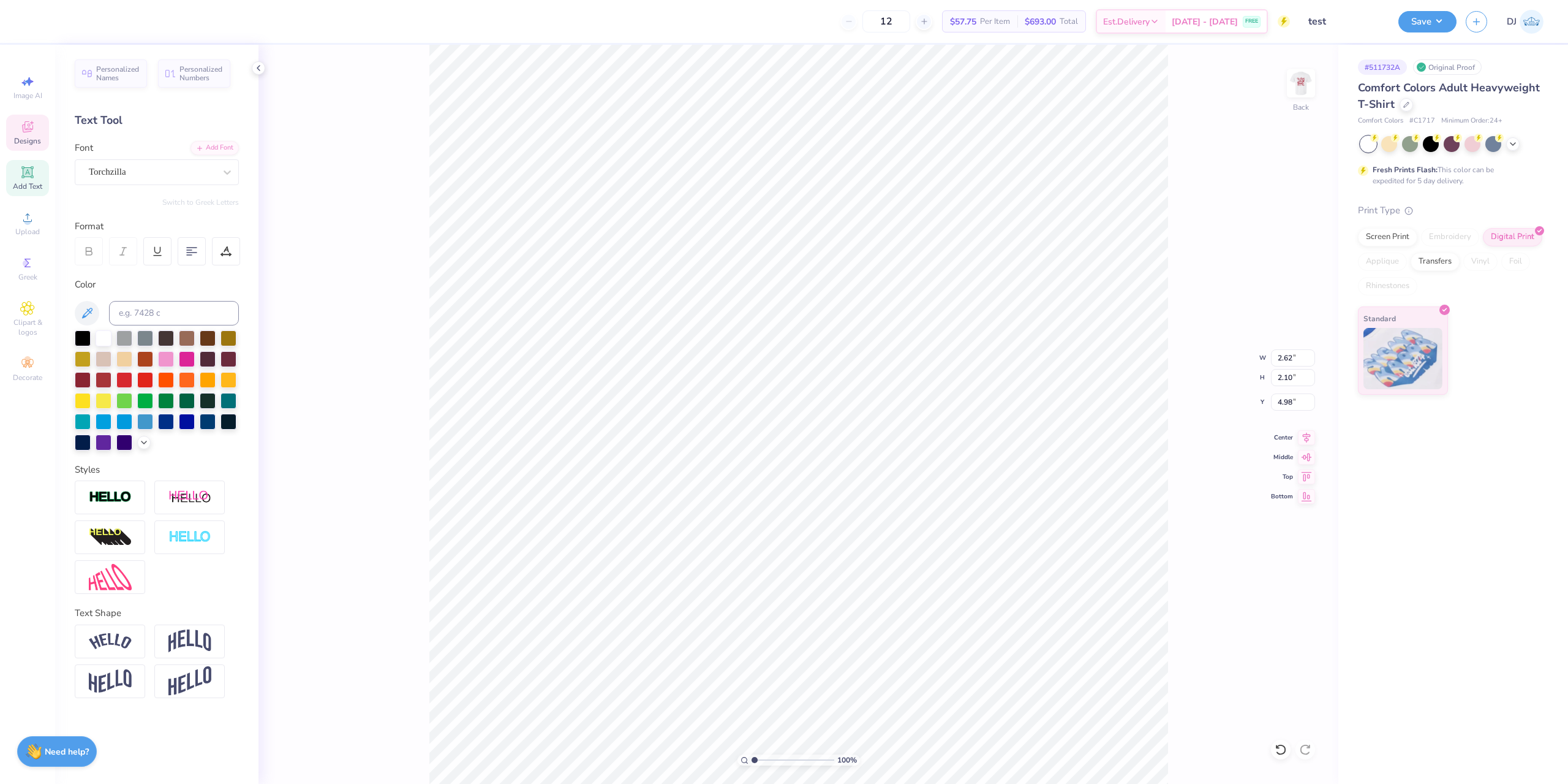
scroll to position [10, 2]
type textarea "Chi O"
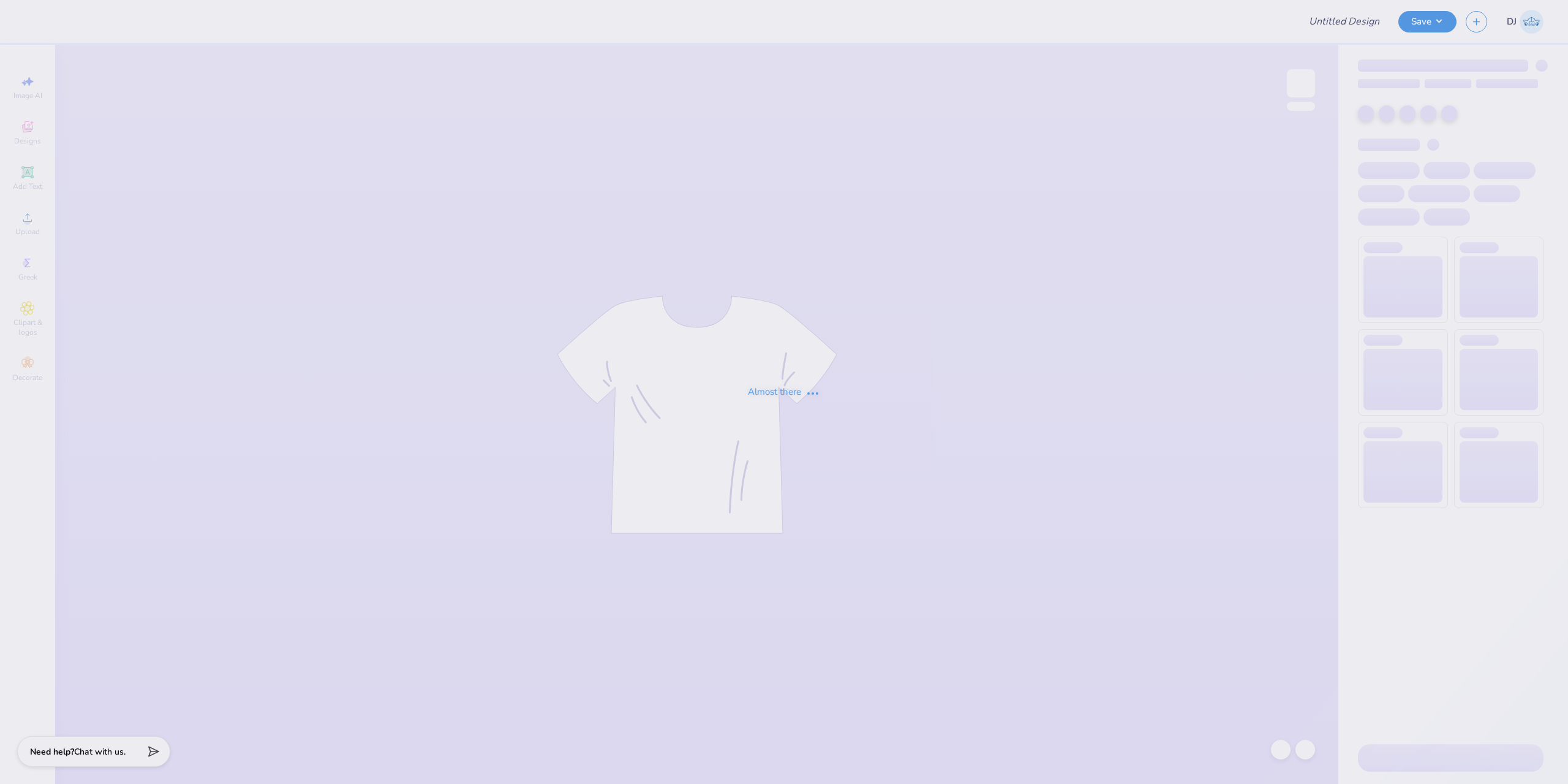
type input "test"
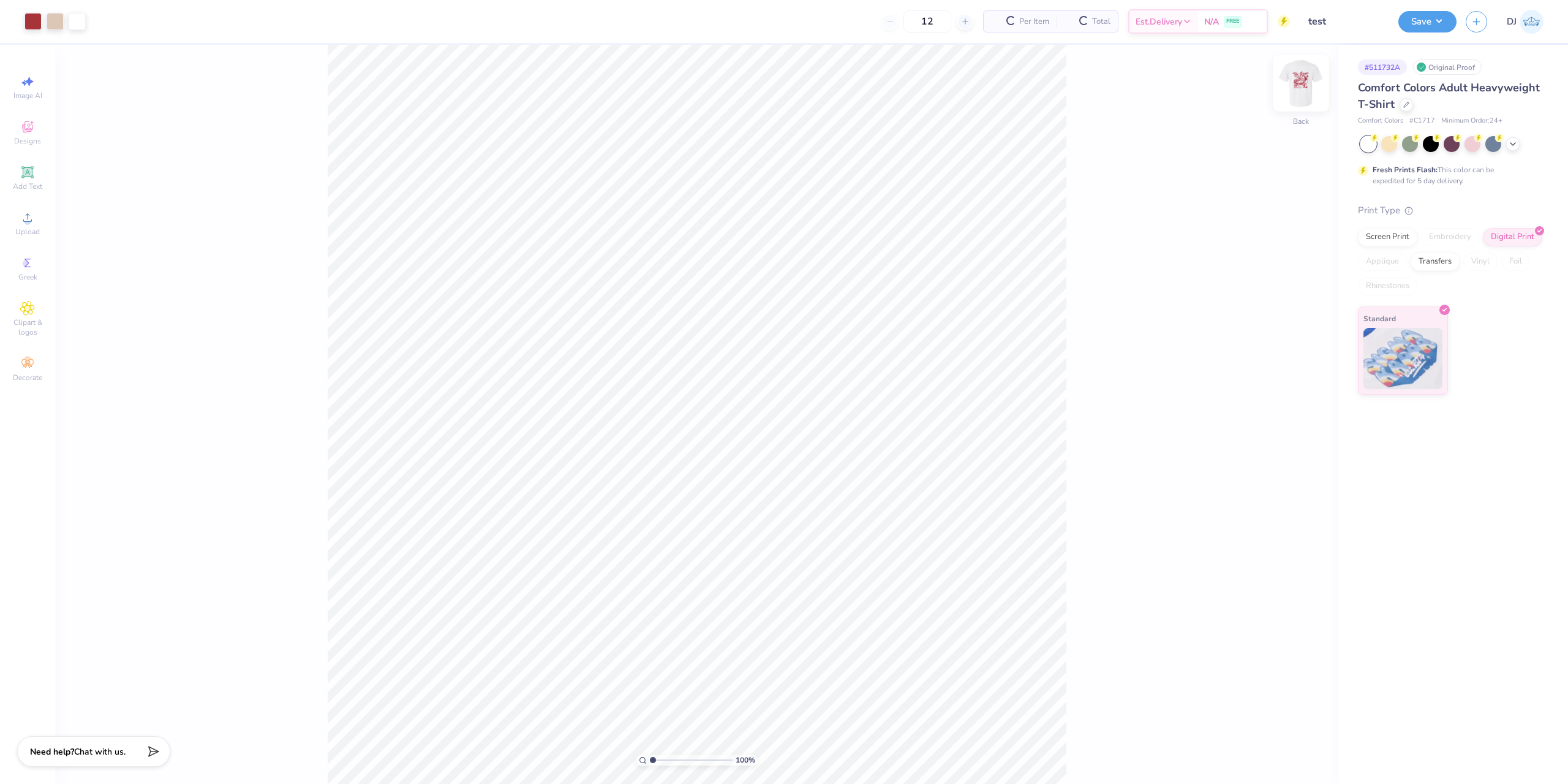
click at [1308, 89] on img at bounding box center [1301, 83] width 49 height 49
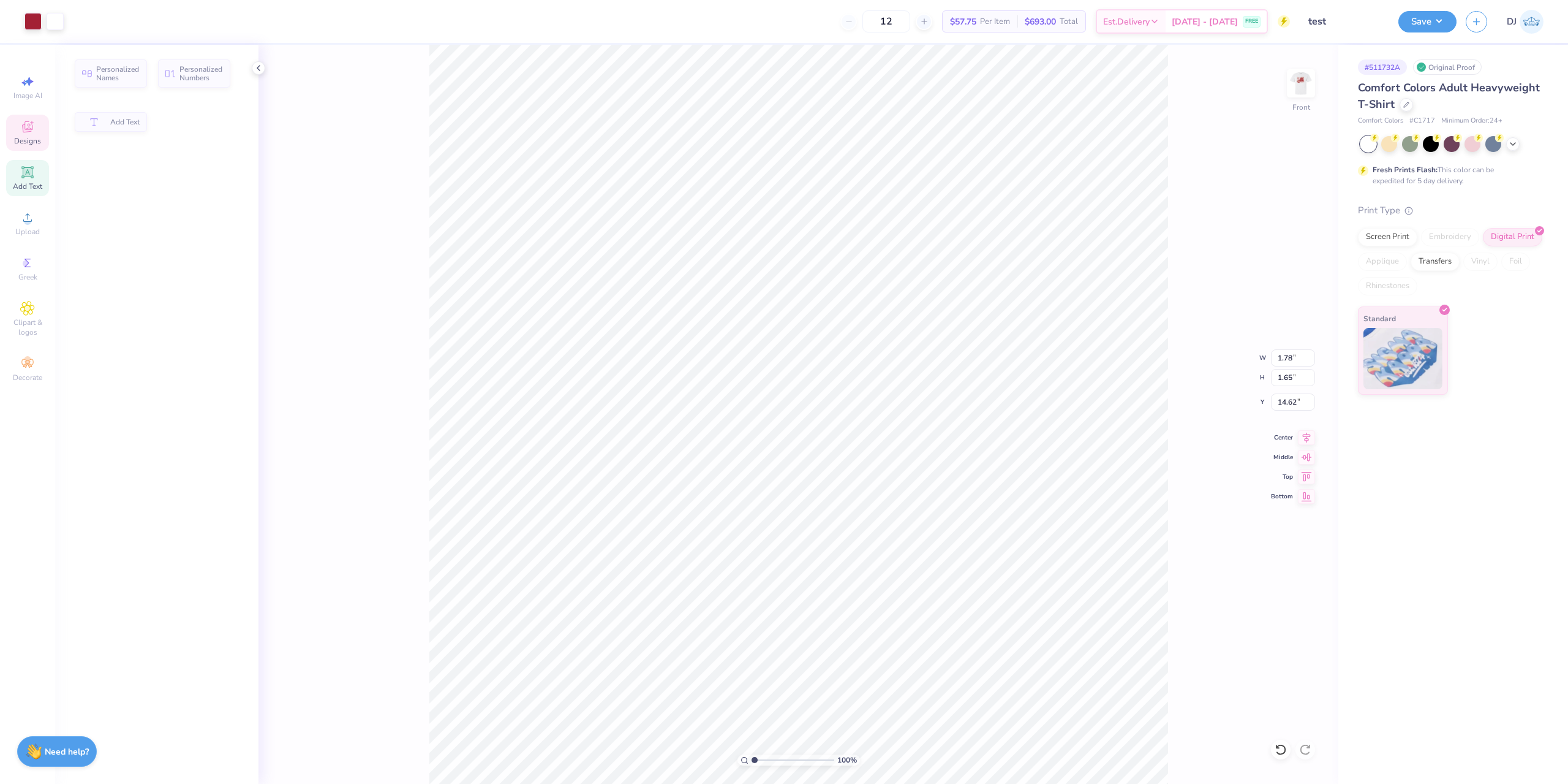
type input "1.78"
type input "1.65"
type input "14.62"
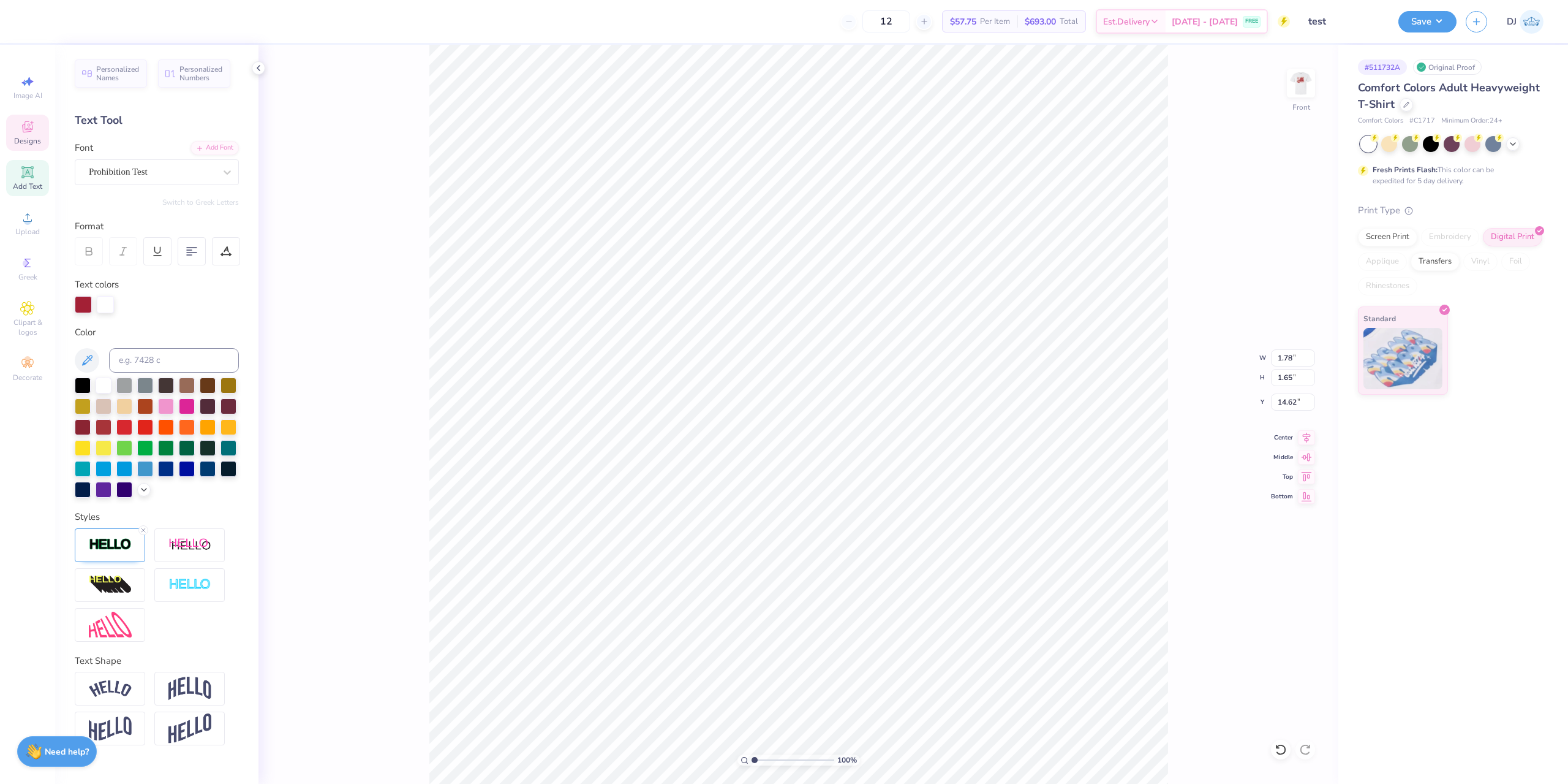
scroll to position [10, 2]
type textarea "25"
click at [1237, 262] on div "100 % Front W 1.78 1.78 " H 1.65 1.65 " Y 14.62 14.62 " Center Middle Top Bottom" at bounding box center [799, 413] width 1080 height 739
click at [1425, 19] on button "Save" at bounding box center [1428, 20] width 59 height 21
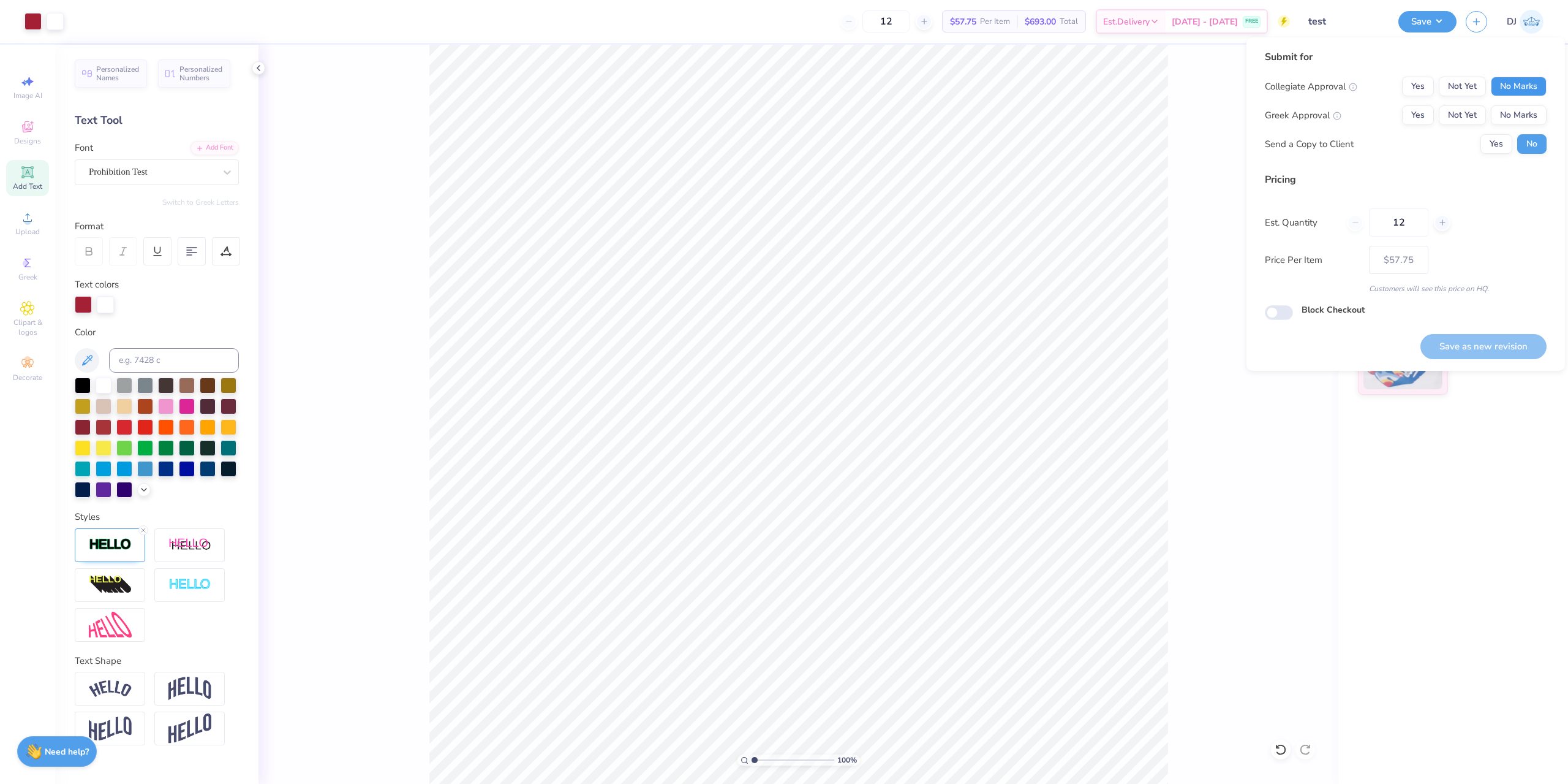
click at [1505, 82] on button "No Marks" at bounding box center [1519, 86] width 55 height 20
drag, startPoint x: 1419, startPoint y: 116, endPoint x: 1438, endPoint y: 126, distance: 21.5
click at [1420, 116] on button "Yes" at bounding box center [1418, 115] width 32 height 20
click at [1507, 345] on button "Save as new revision" at bounding box center [1483, 347] width 126 height 25
type input "$57.75"
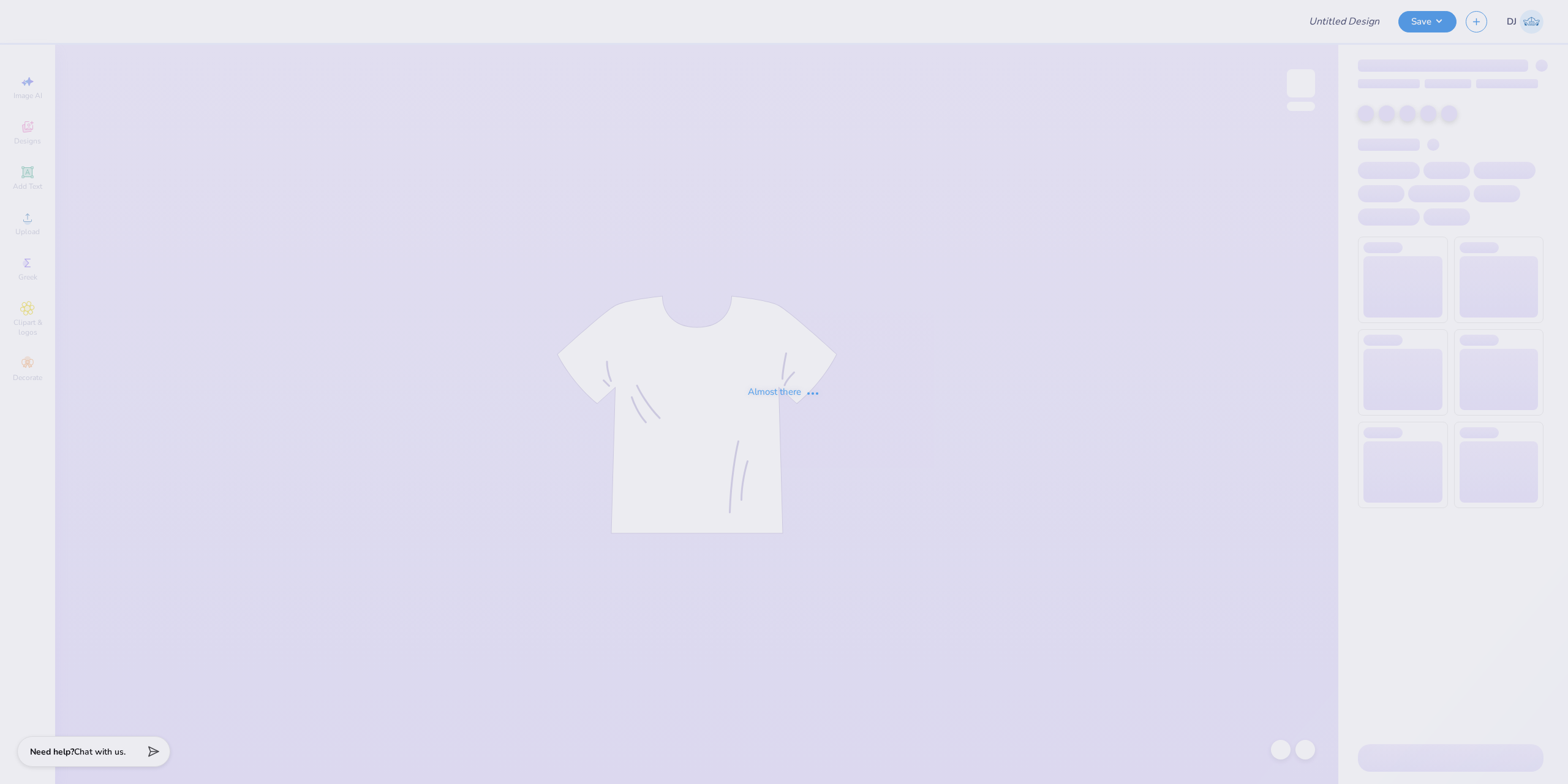
type input "[DATE]"
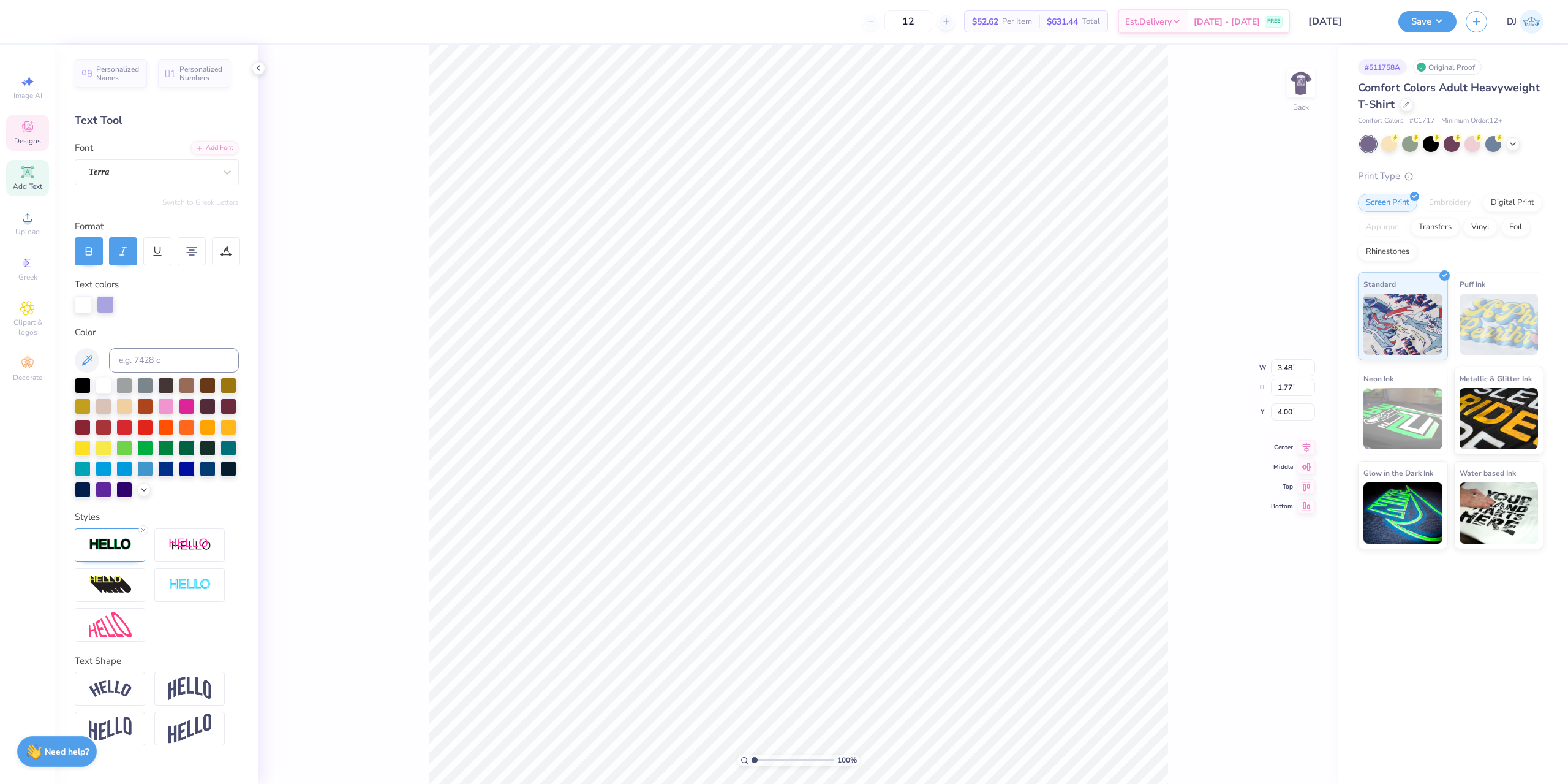
scroll to position [10, 4]
type textarea "Alpha Phi Omega"
type input "4.52"
click at [1292, 88] on img at bounding box center [1301, 83] width 49 height 49
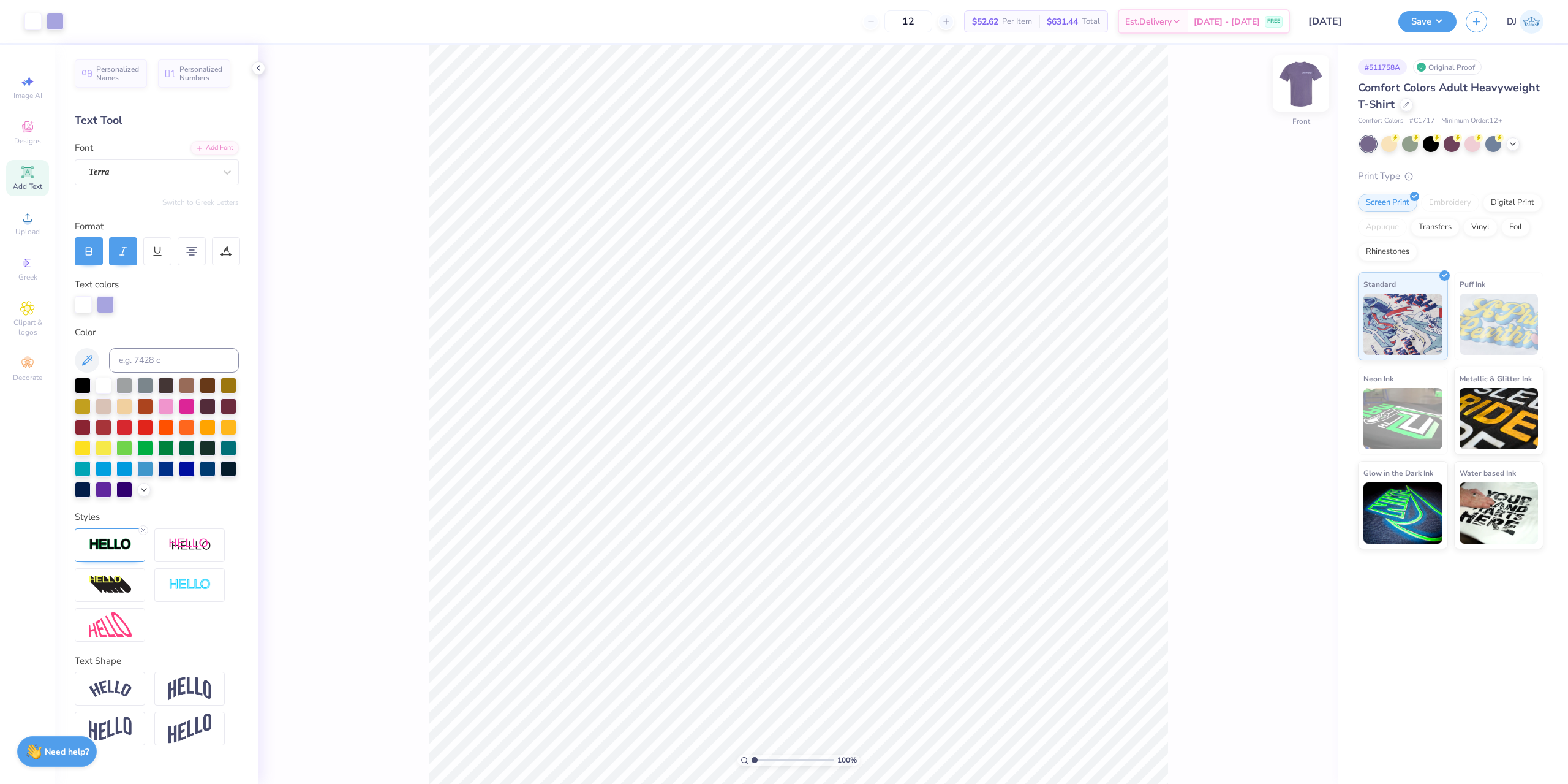
click at [1288, 94] on img at bounding box center [1301, 83] width 49 height 49
click at [1431, 21] on button "Save" at bounding box center [1428, 20] width 59 height 21
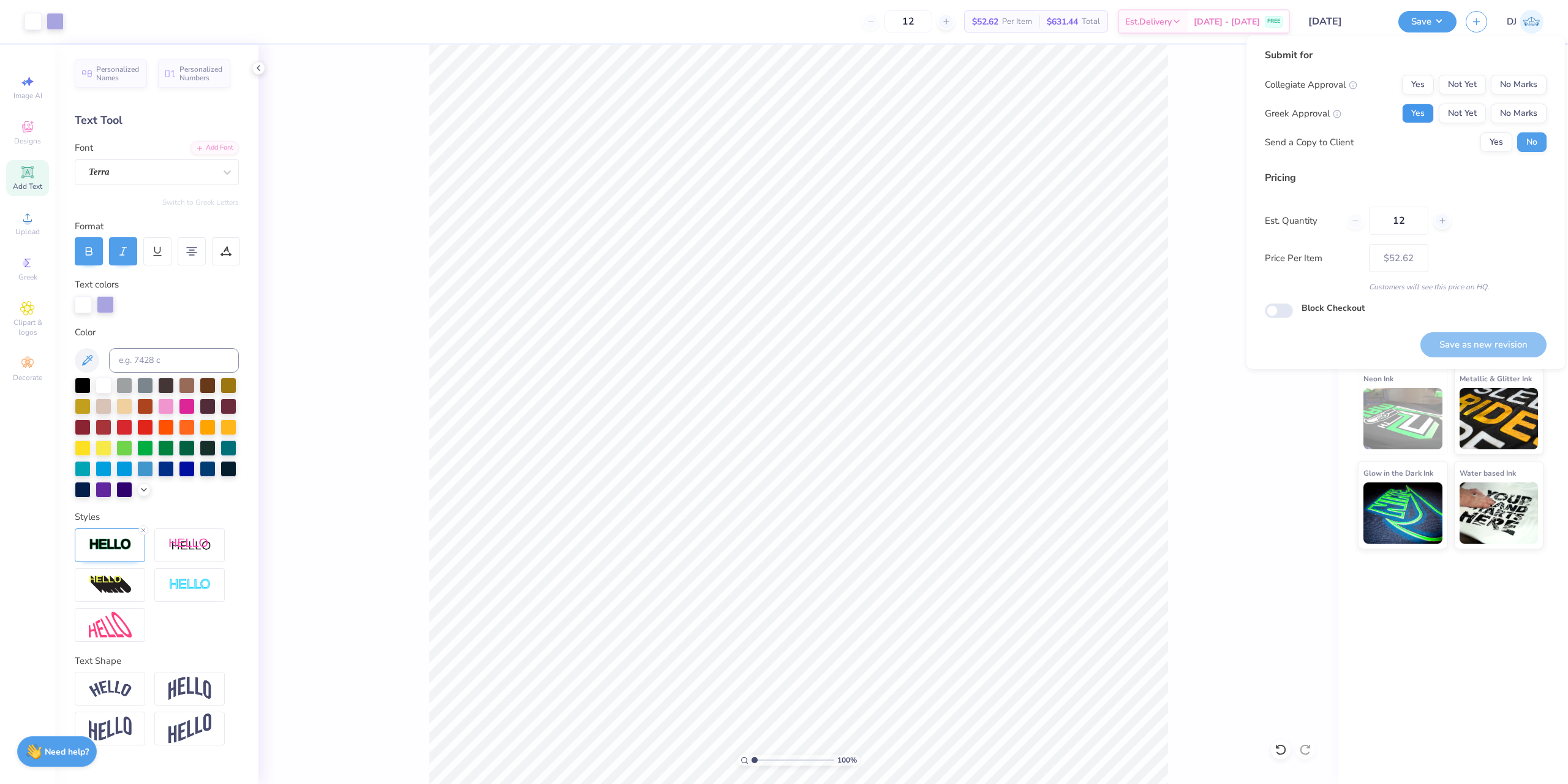
click at [1419, 110] on button "Yes" at bounding box center [1418, 113] width 32 height 20
click at [1515, 86] on button "No Marks" at bounding box center [1519, 84] width 55 height 20
click at [1479, 341] on button "Save as new revision" at bounding box center [1483, 344] width 126 height 25
type input "$52.62"
